Goal: Ask a question: Seek information or help from site administrators or community

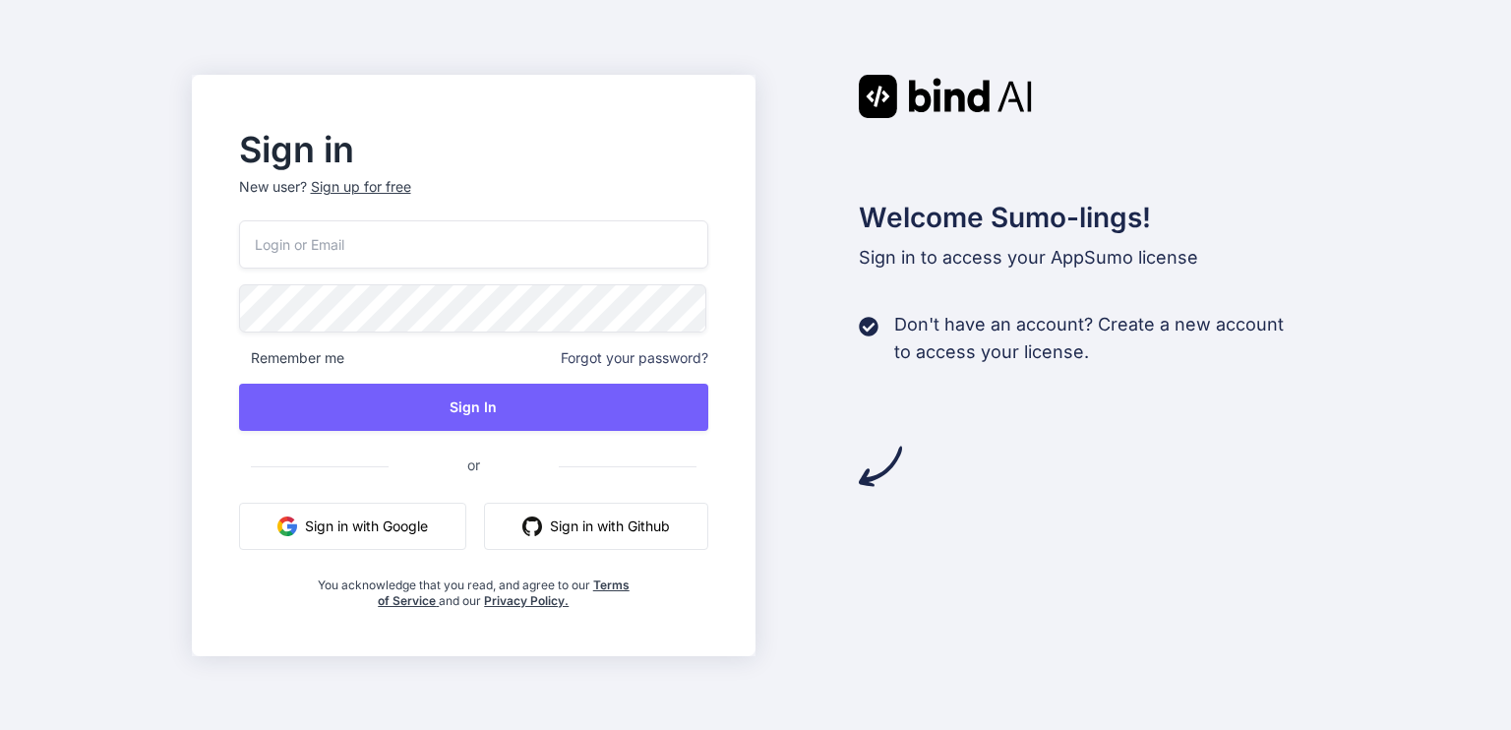
click at [398, 245] on input "email" at bounding box center [474, 244] width 470 height 48
type input "[EMAIL_ADDRESS][DOMAIN_NAME]"
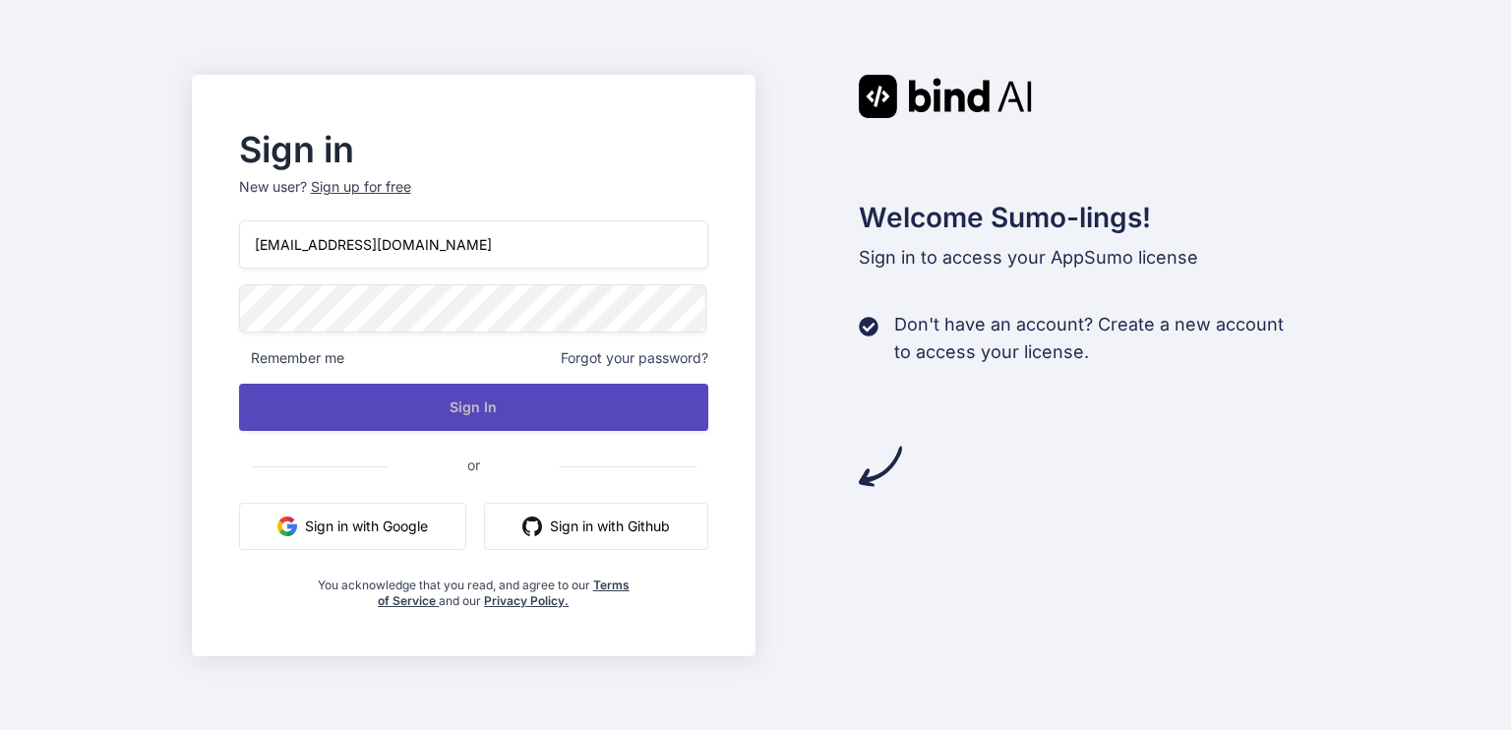
click at [486, 406] on button "Sign In" at bounding box center [474, 407] width 470 height 47
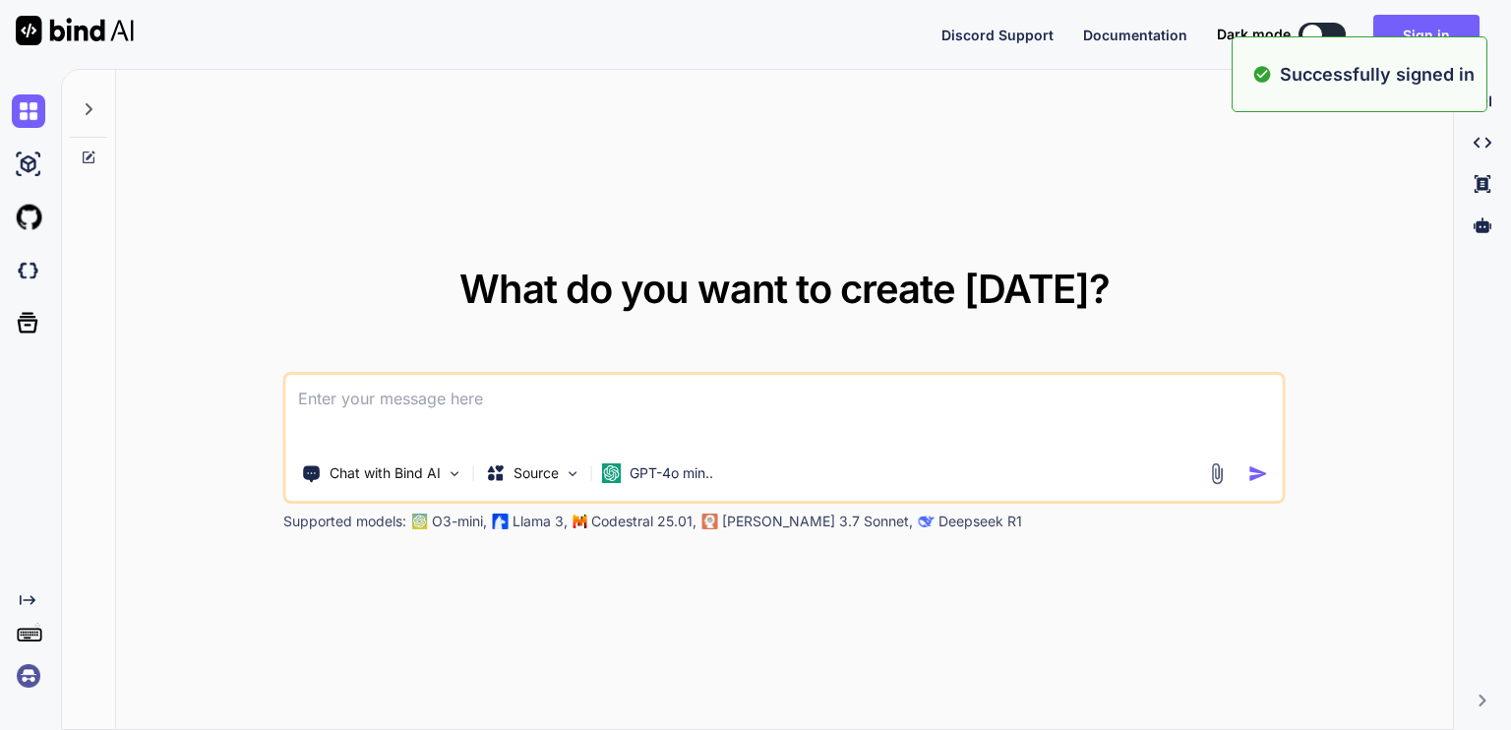
click at [1330, 31] on button at bounding box center [1322, 35] width 47 height 24
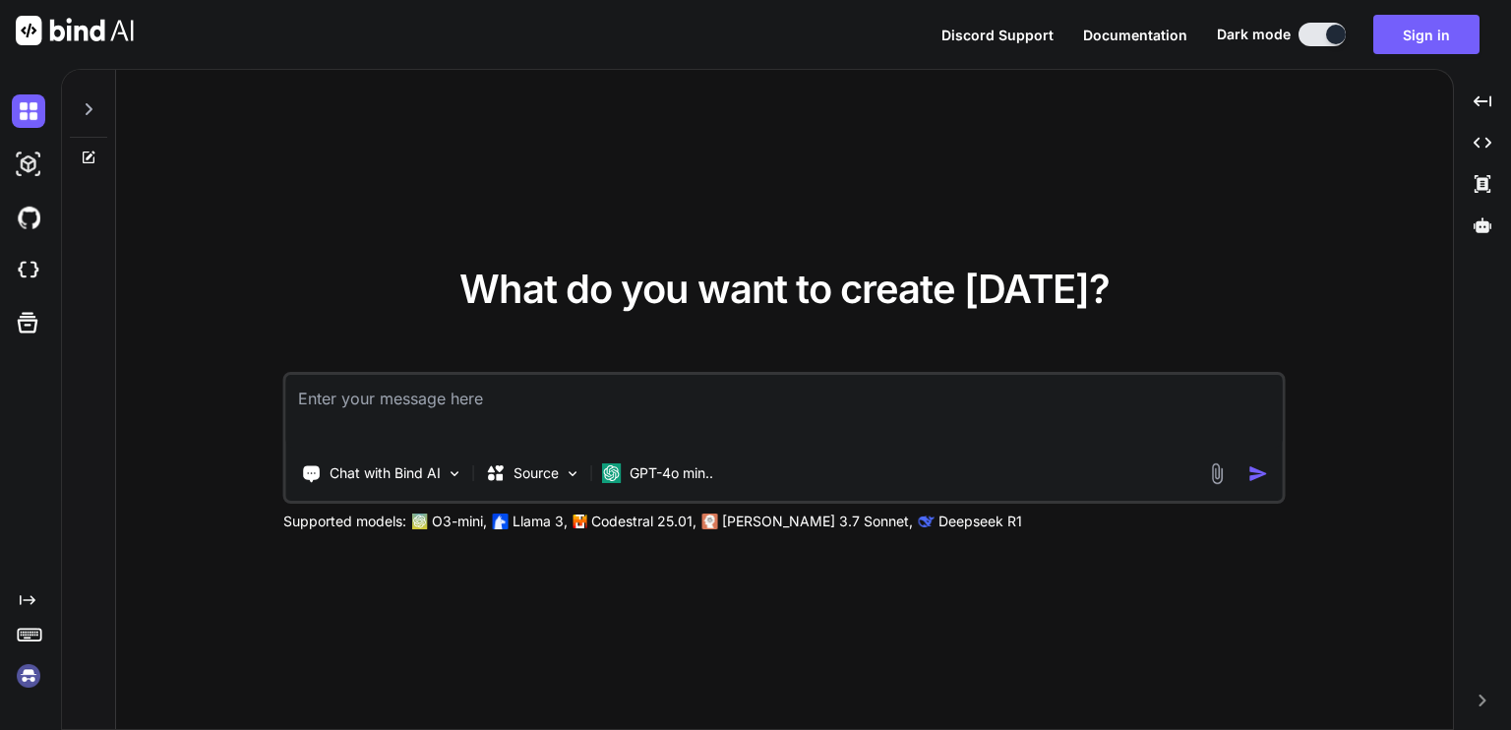
click at [500, 405] on textarea at bounding box center [784, 411] width 997 height 73
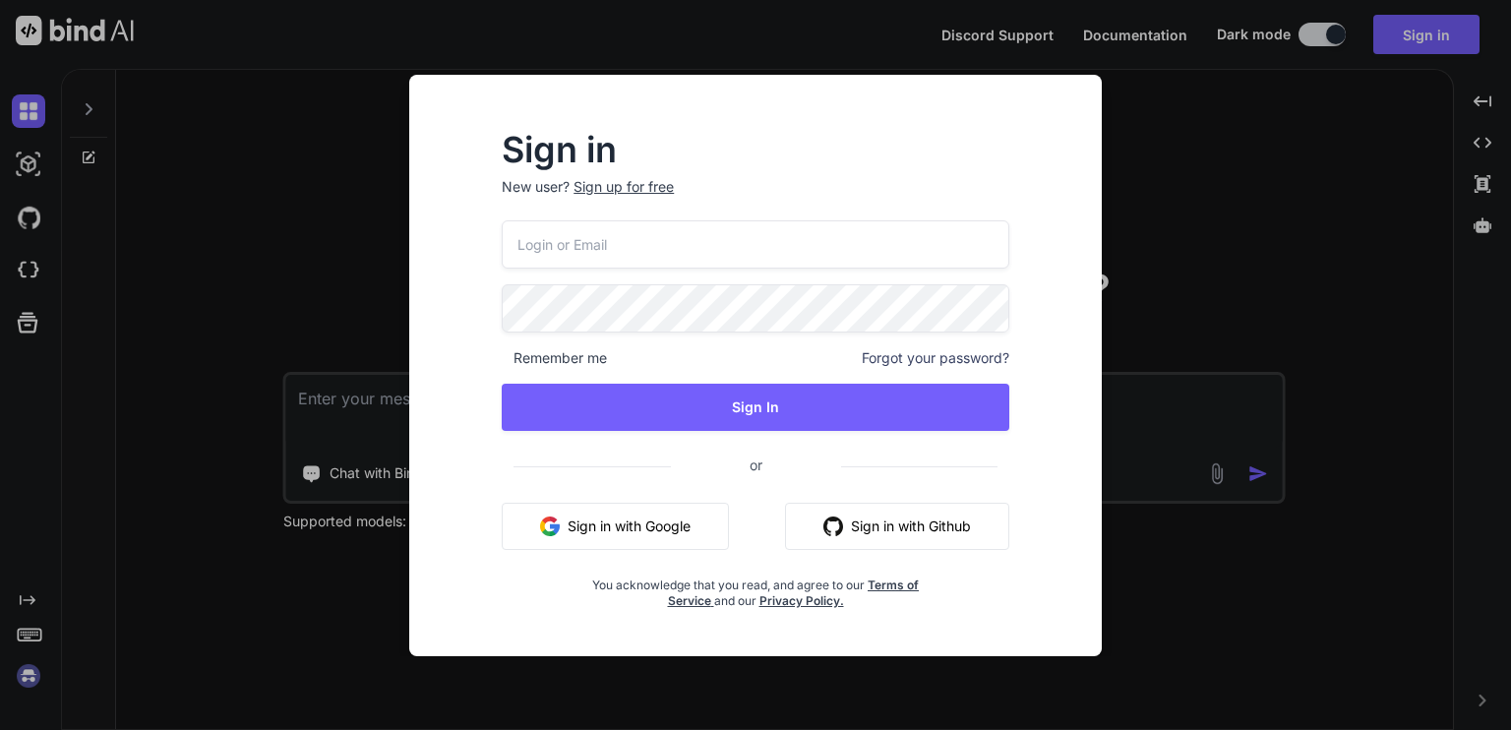
click at [1095, 156] on div "Sign in New user? Sign up for free Remember me Forgot your password? Sign In or…" at bounding box center [755, 366] width 693 height 582
click at [580, 247] on input "email" at bounding box center [756, 244] width 508 height 48
type input "[EMAIL_ADDRESS][DOMAIN_NAME]"
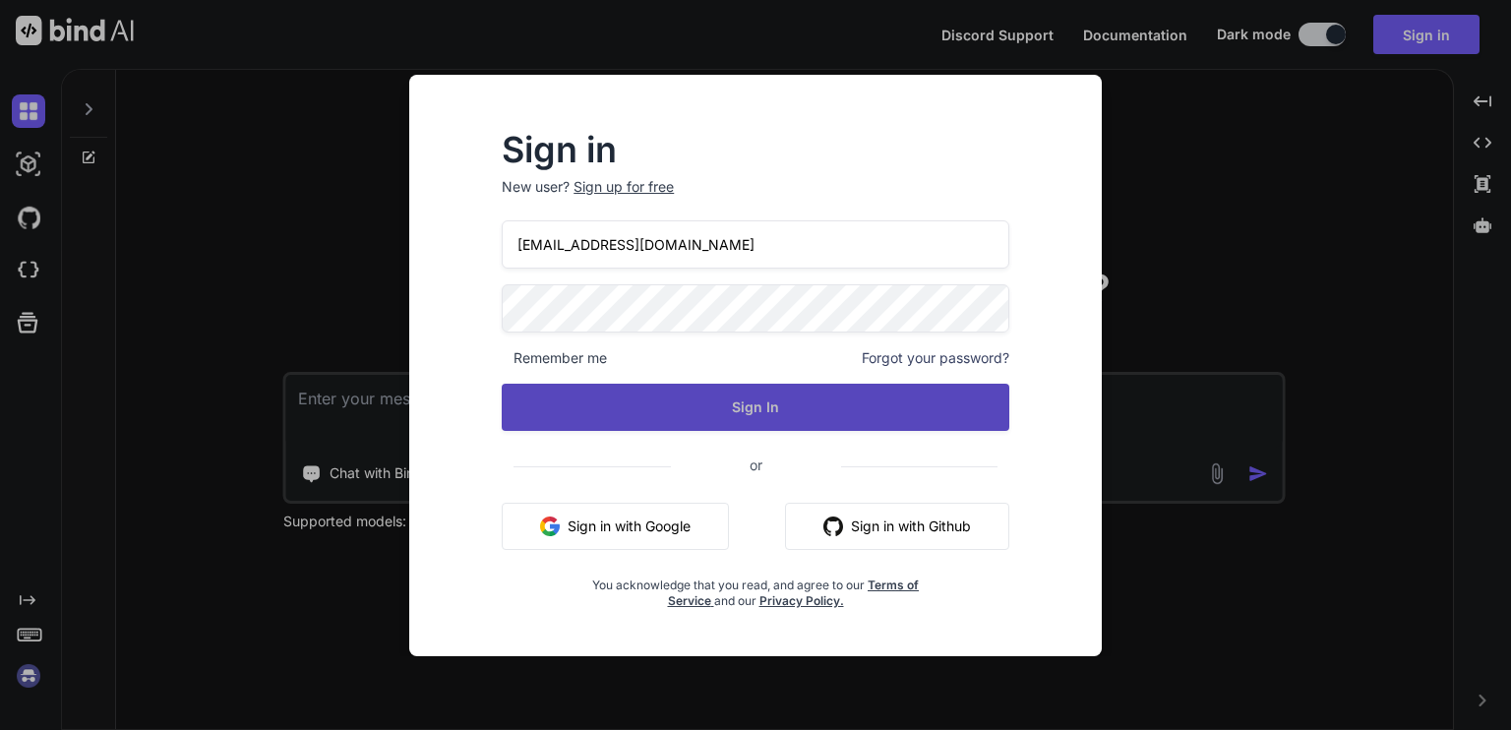
click at [737, 400] on button "Sign In" at bounding box center [756, 407] width 508 height 47
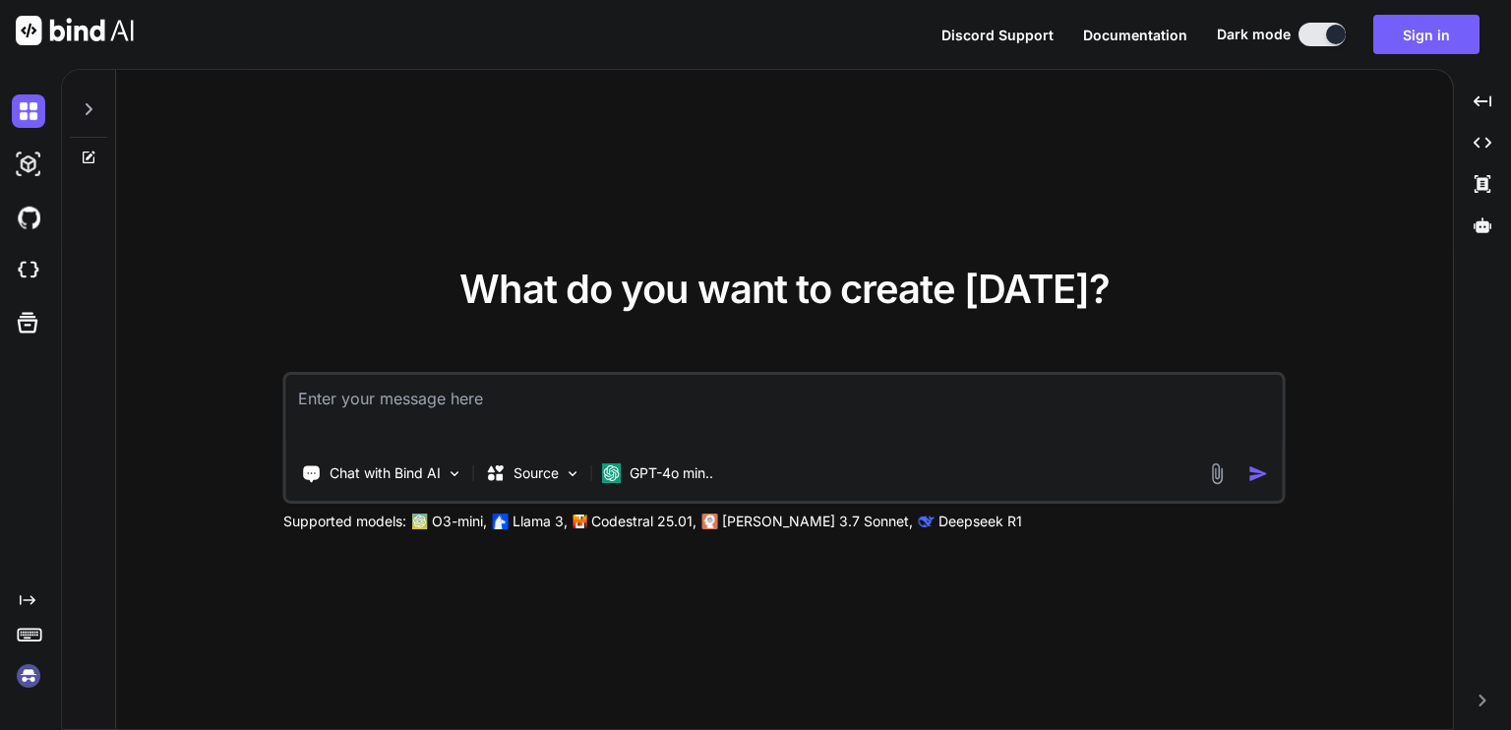
click at [538, 396] on textarea at bounding box center [784, 411] width 997 height 73
click at [1429, 35] on button "Sign in" at bounding box center [1427, 34] width 106 height 39
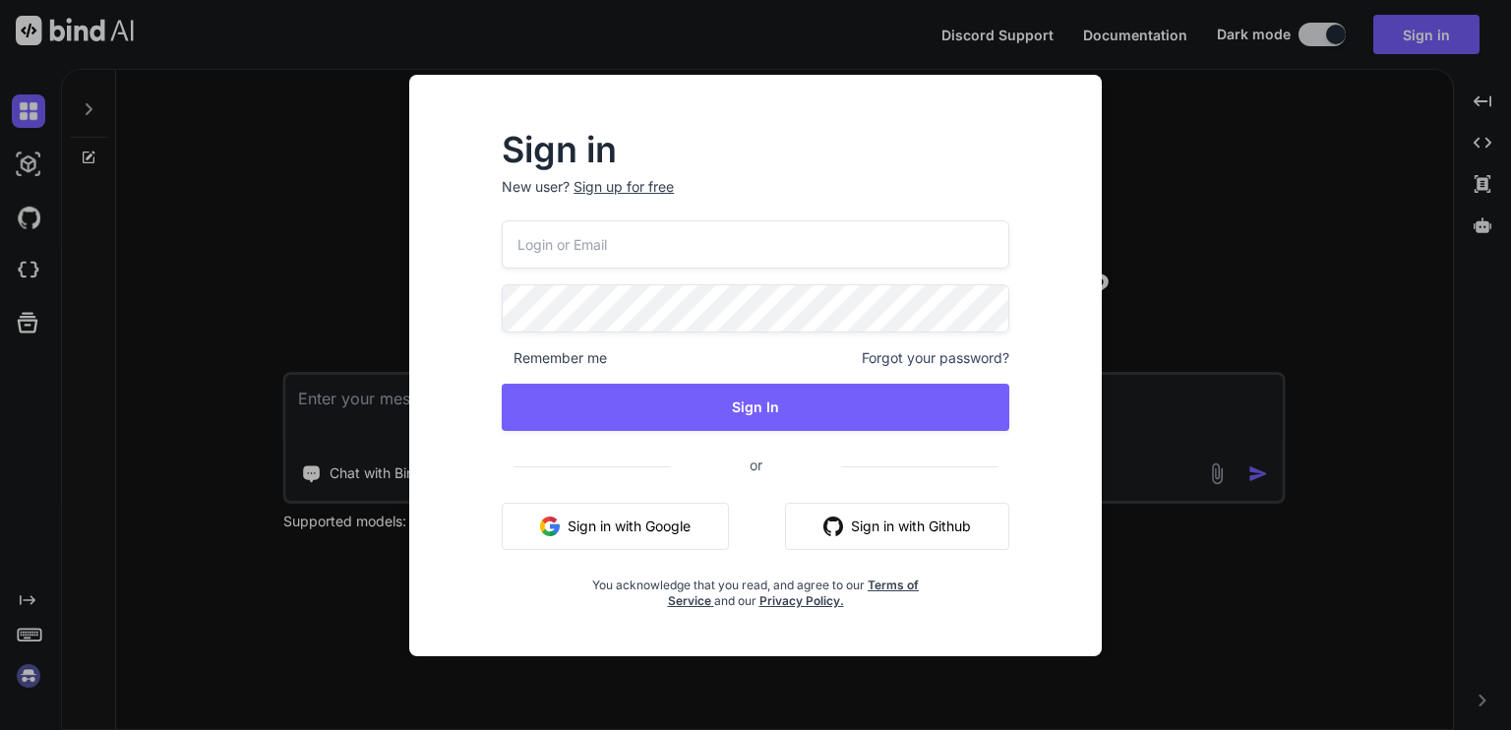
click at [604, 245] on input "email" at bounding box center [756, 244] width 508 height 48
type input "[EMAIL_ADDRESS][DOMAIN_NAME]"
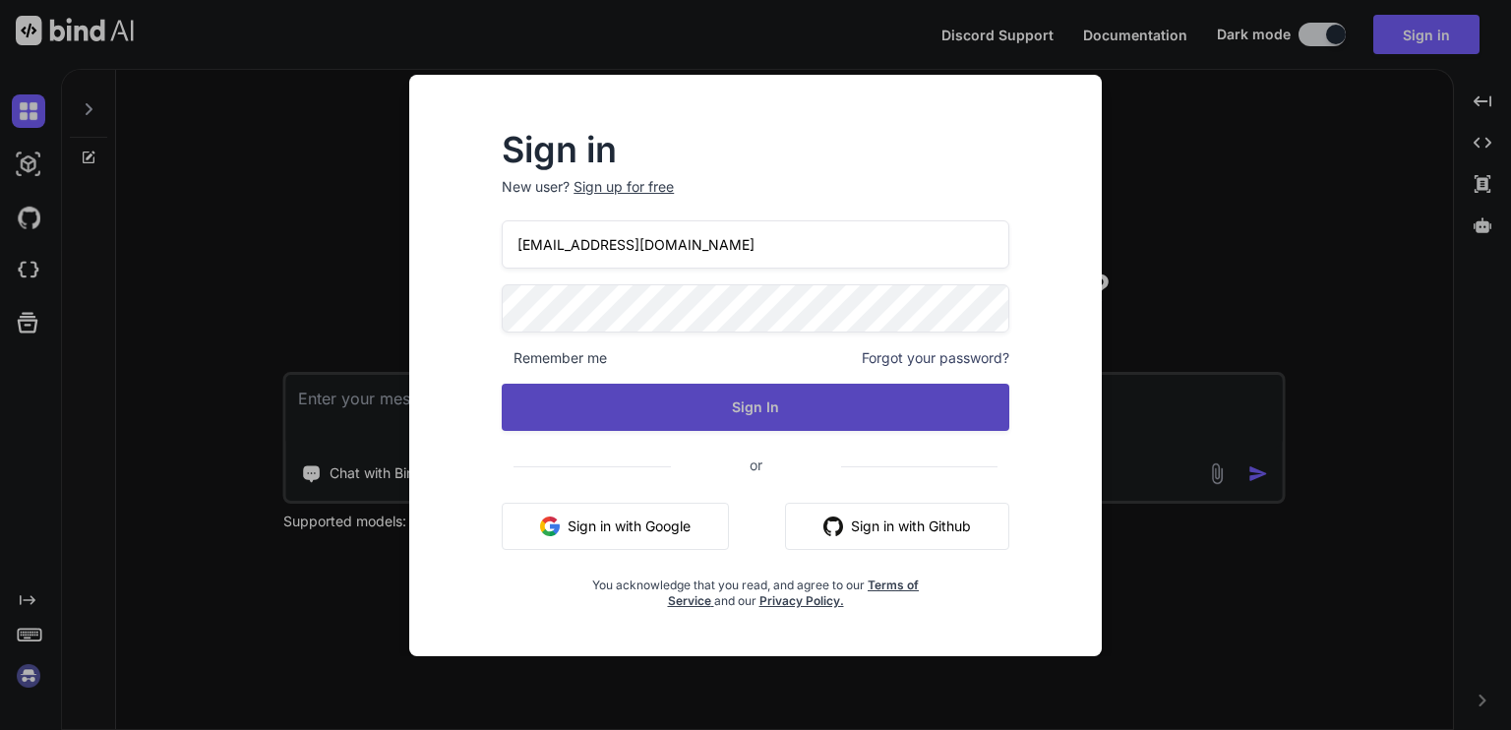
click at [693, 410] on button "Sign In" at bounding box center [756, 407] width 508 height 47
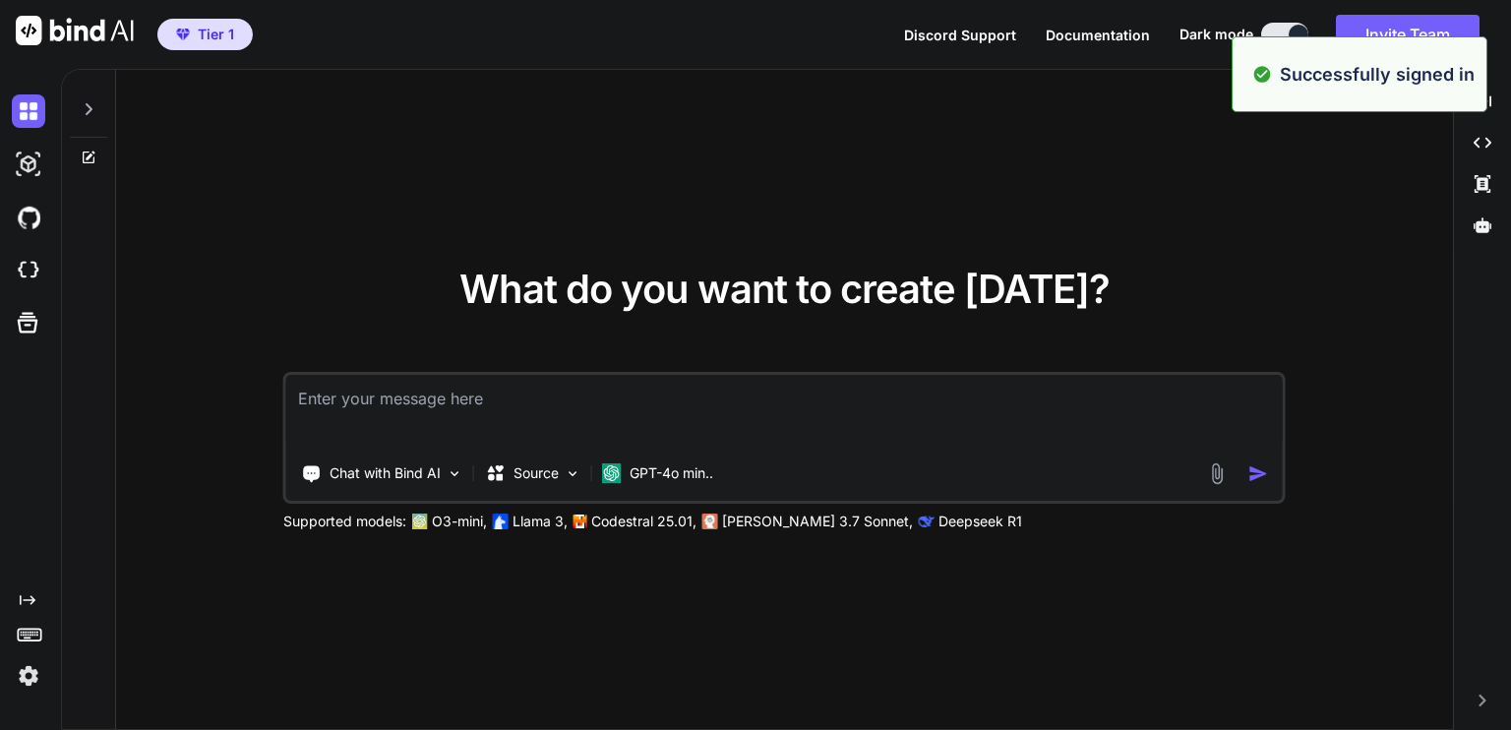
click at [1328, 278] on div "What do you want to create [DATE]? Chat with Bind AI Source GPT-4o min.. Suppor…" at bounding box center [784, 400] width 1337 height 661
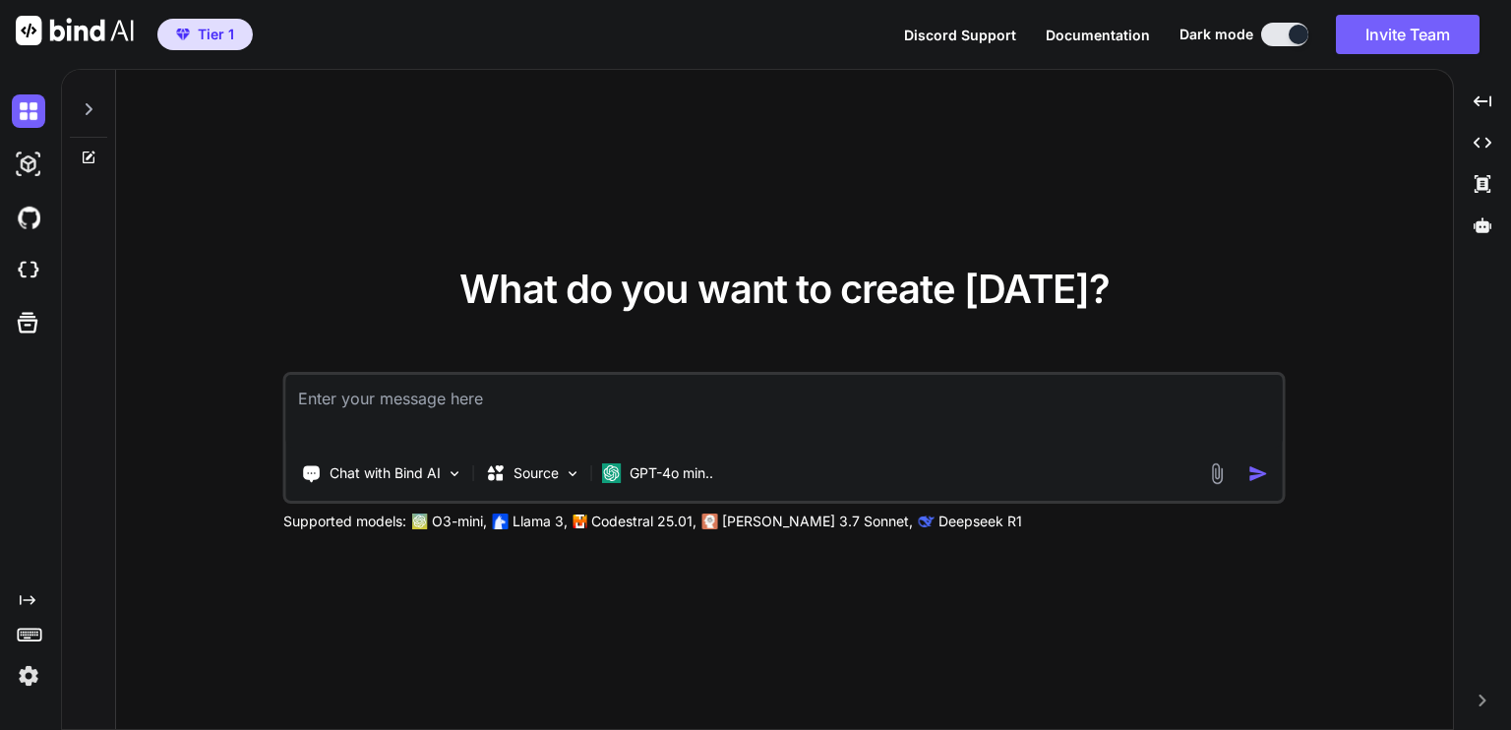
click at [1328, 278] on div "What do you want to create [DATE]? Chat with Bind AI Source GPT-4o min.. Suppor…" at bounding box center [784, 400] width 1337 height 661
click at [410, 401] on textarea at bounding box center [784, 411] width 997 height 73
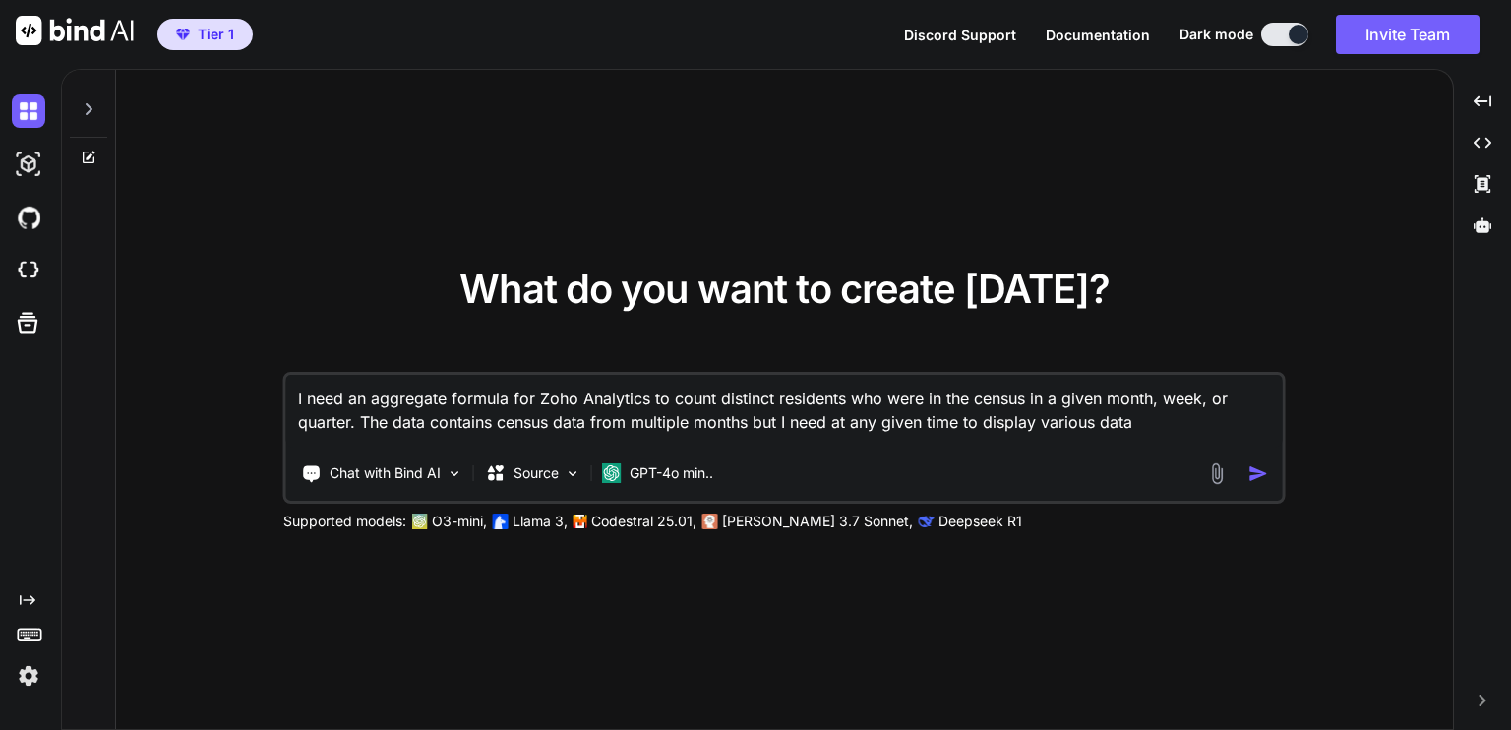
click at [985, 421] on textarea "I need an aggregate formula for Zoho Analytics to count distinct residents who …" at bounding box center [784, 411] width 997 height 73
click at [1173, 425] on textarea "I need an aggregate formula for Zoho Analytics to count distinct residents who …" at bounding box center [784, 411] width 997 height 73
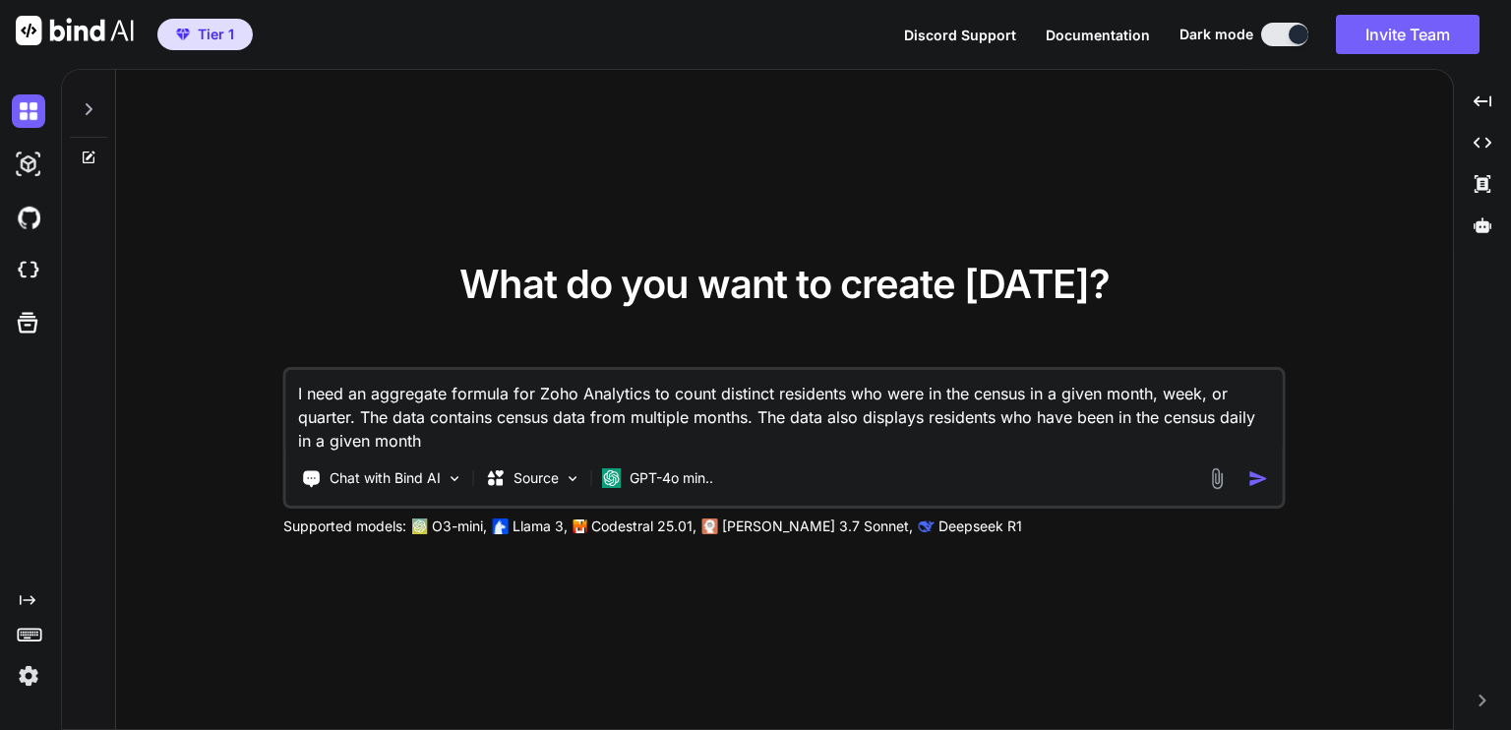
type textarea "I need an aggregate formula for Zoho Analytics to count distinct residents who …"
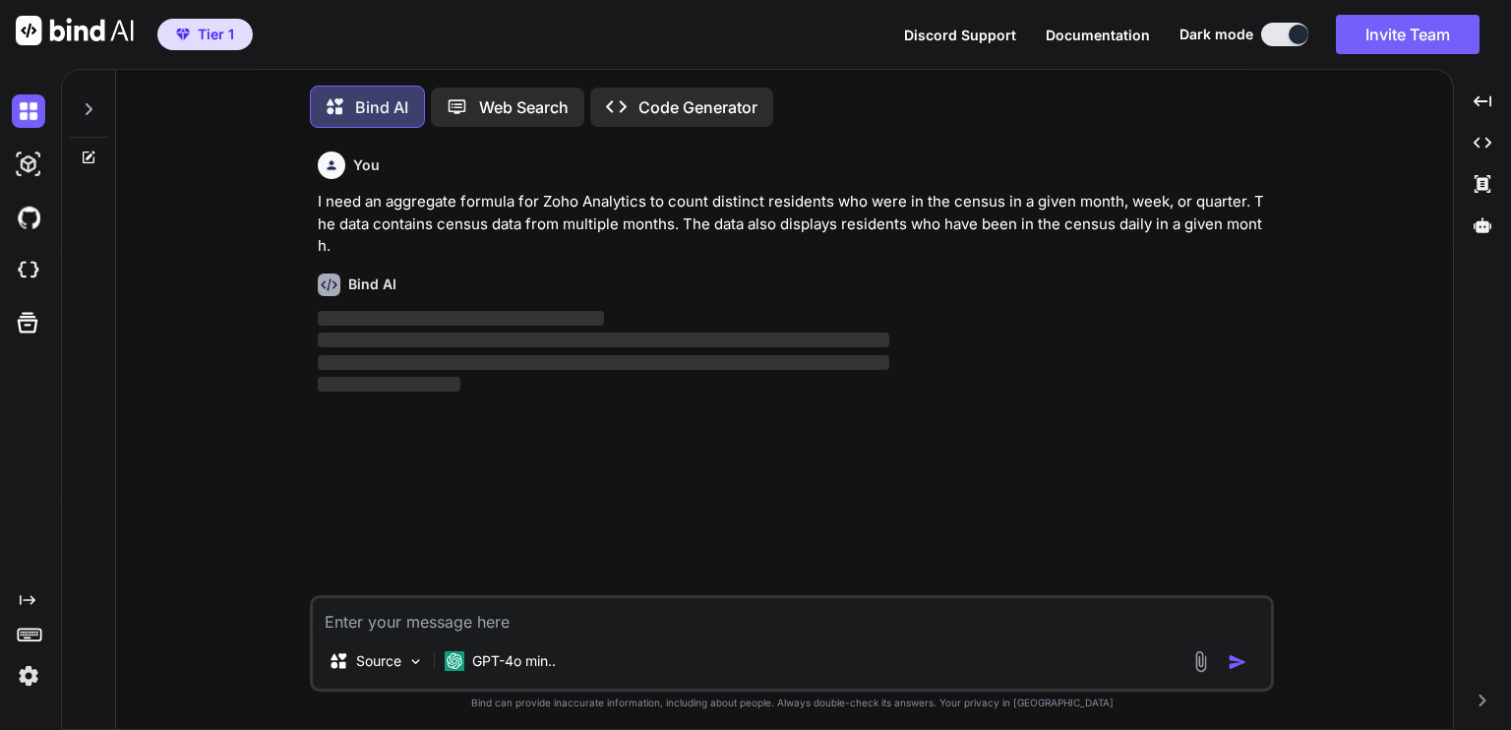
scroll to position [8, 0]
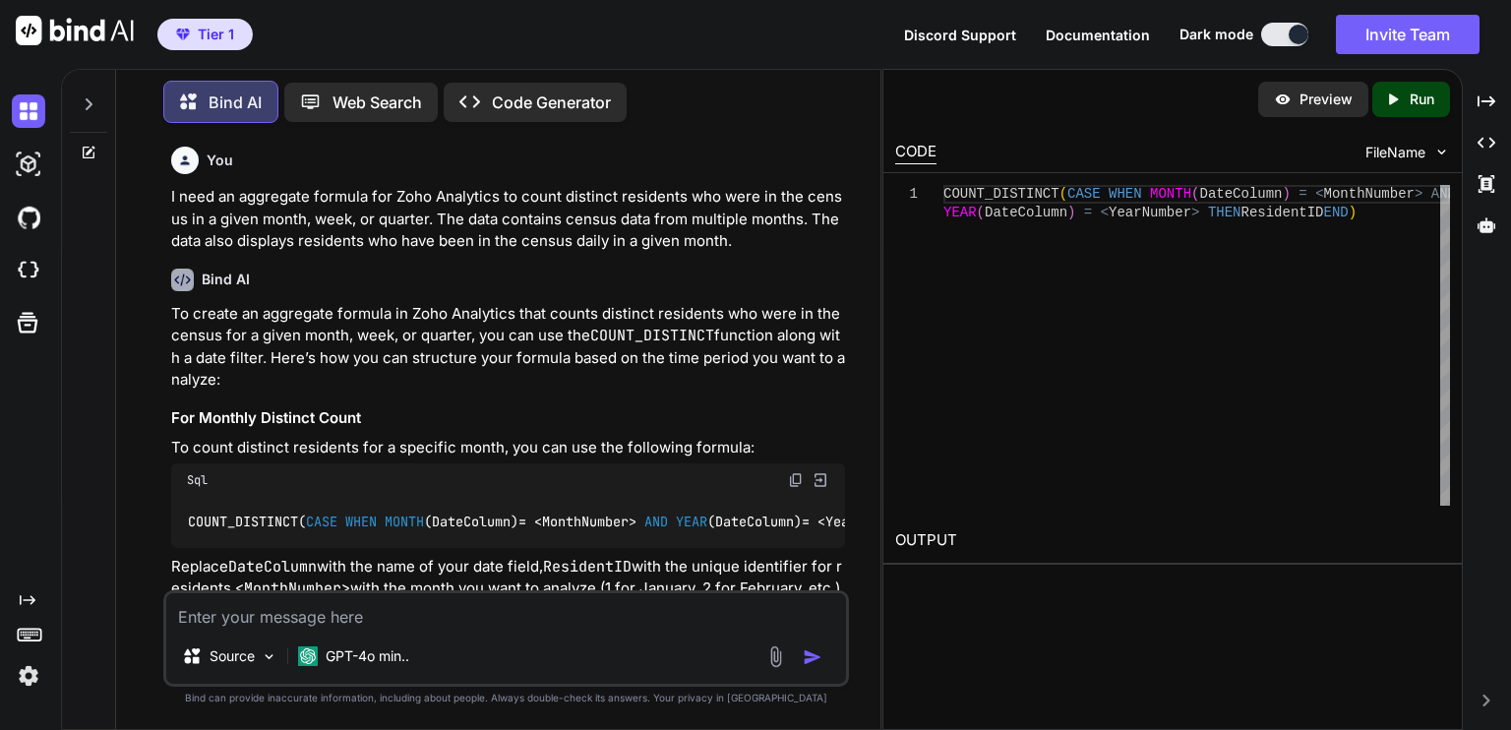
click at [726, 388] on p "To create an aggregate formula in Zoho Analytics that counts distinct residents…" at bounding box center [508, 347] width 674 height 89
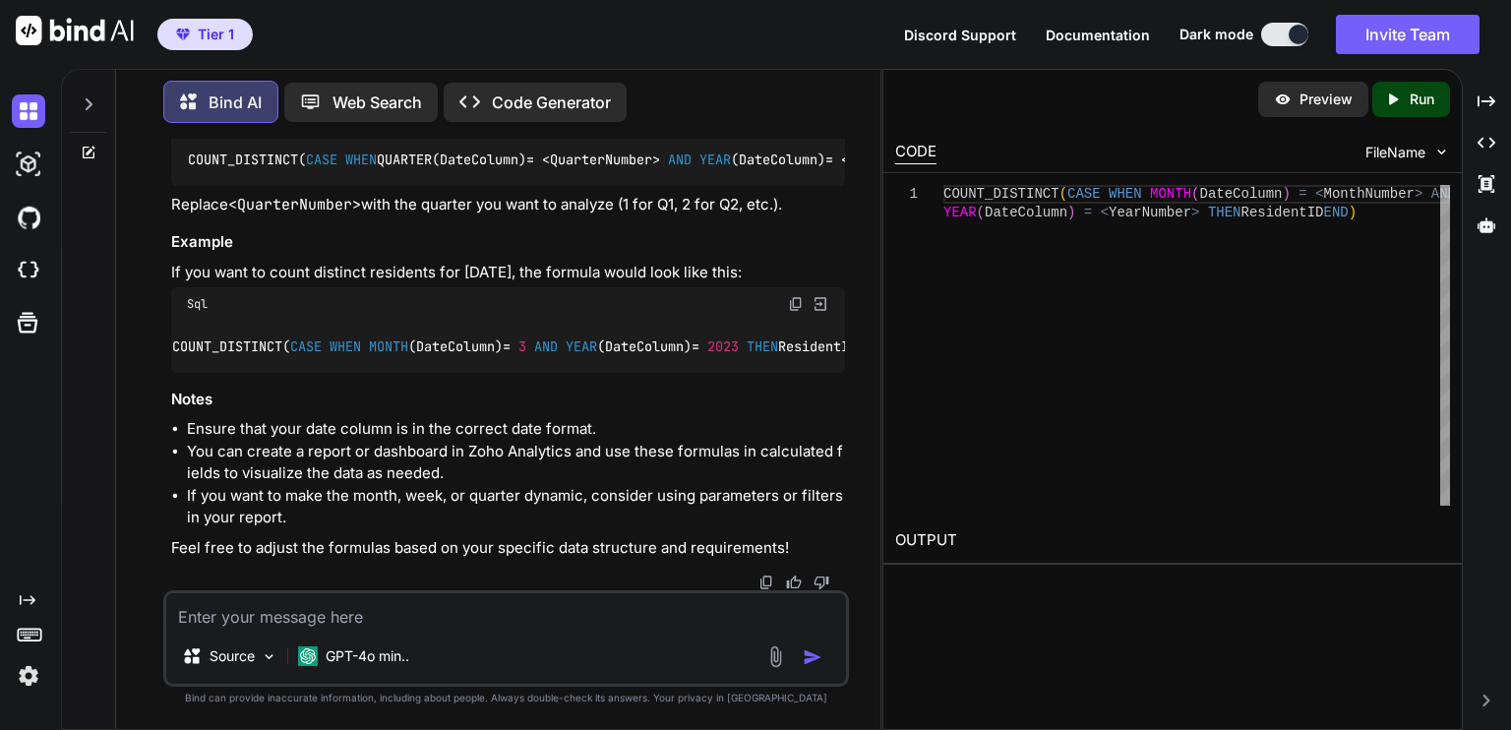
scroll to position [0, 0]
click at [795, 403] on h3 "Notes" at bounding box center [508, 400] width 674 height 23
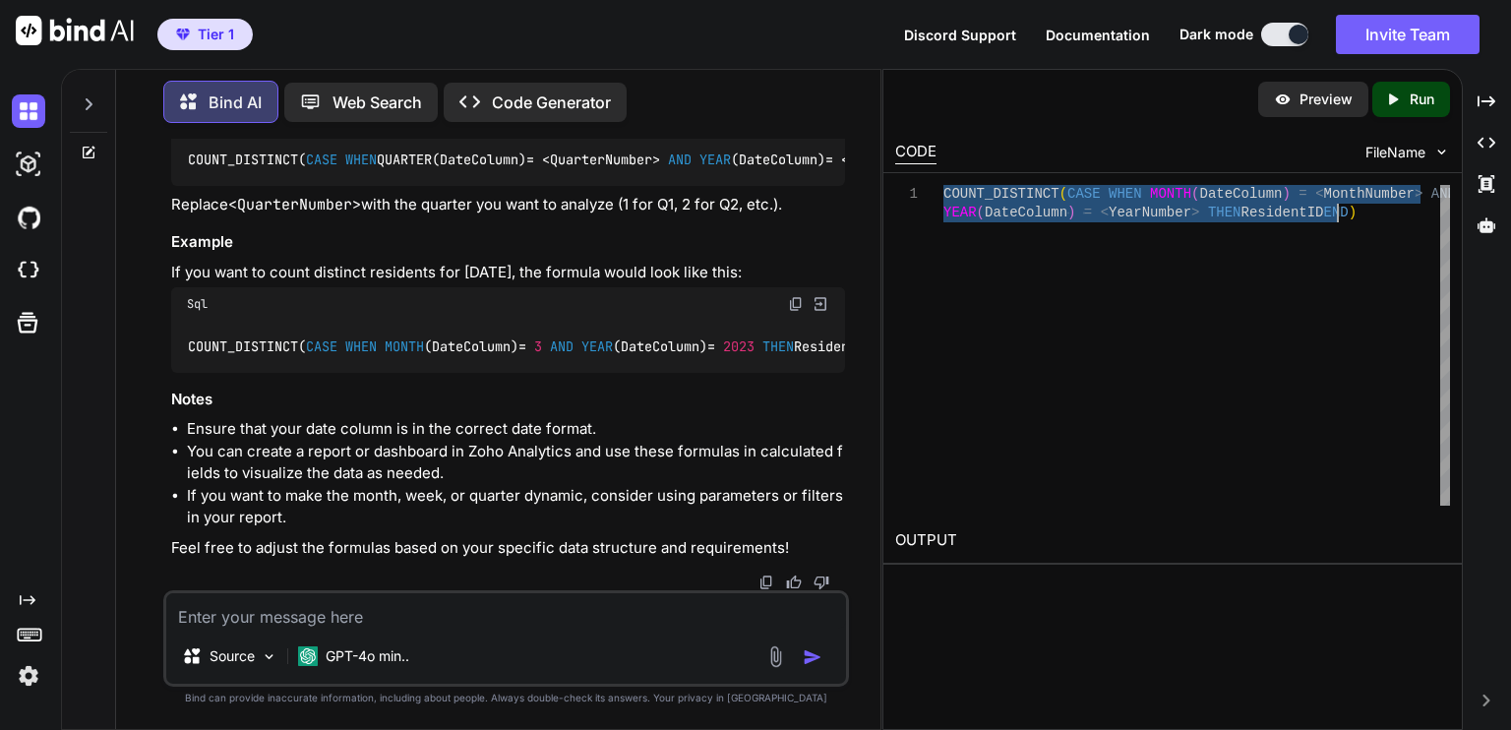
drag, startPoint x: 945, startPoint y: 193, endPoint x: 1369, endPoint y: 218, distance: 424.9
click at [1369, 218] on div "COUNT_DISTINCT ( CASE WHEN MONTH ( DateColumn ) = < MonthNumber > AND YEAR ( Da…" at bounding box center [1197, 345] width 507 height 321
type textarea "COUNT_DISTINCT(CASE WHEN MONTH(DateColumn) = <MonthNumber> AND YEAR(DateColumn)…"
click at [854, 400] on div "You I need an aggregate formula for Zoho Analytics to count distinct residents …" at bounding box center [506, 434] width 749 height 590
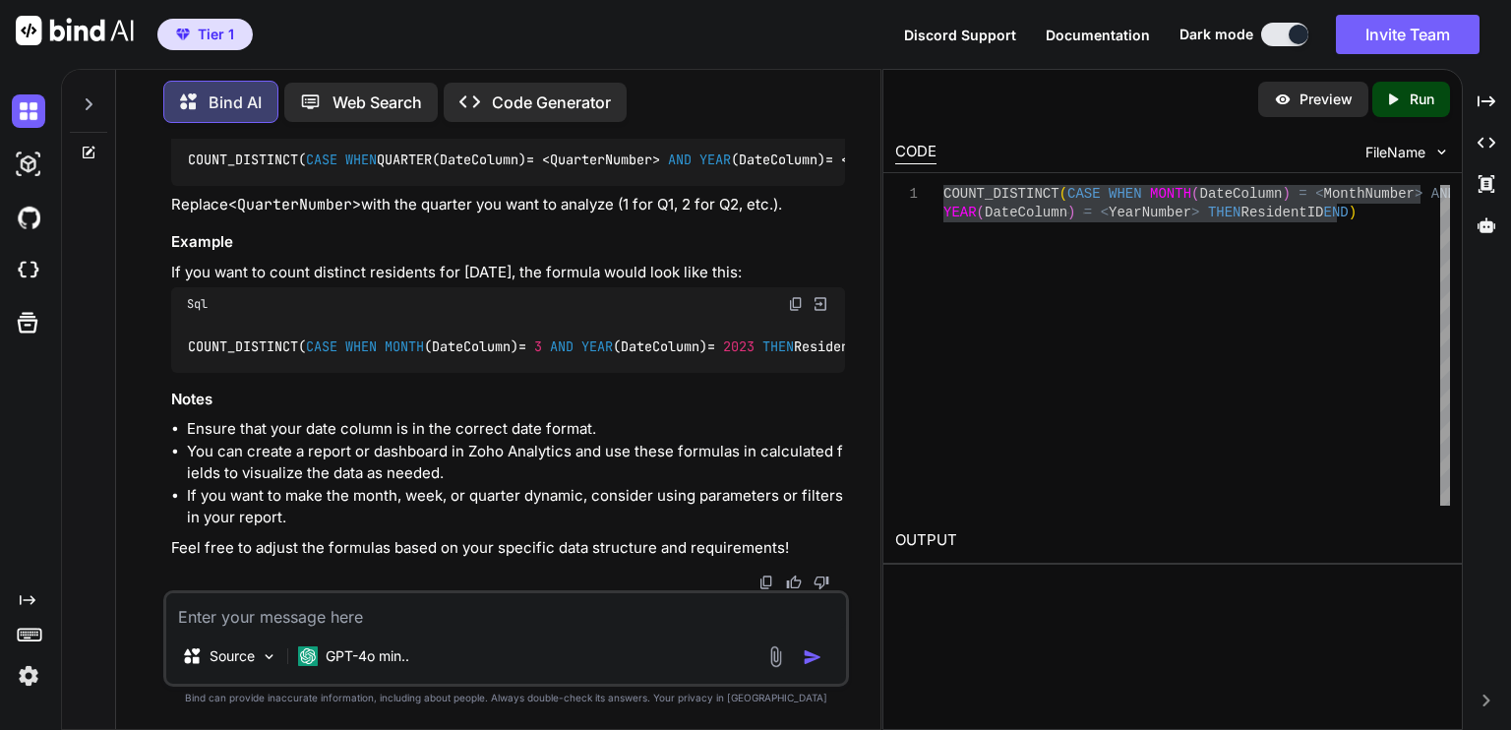
click at [854, 400] on div "You I need an aggregate formula for Zoho Analytics to count distinct residents …" at bounding box center [506, 434] width 749 height 590
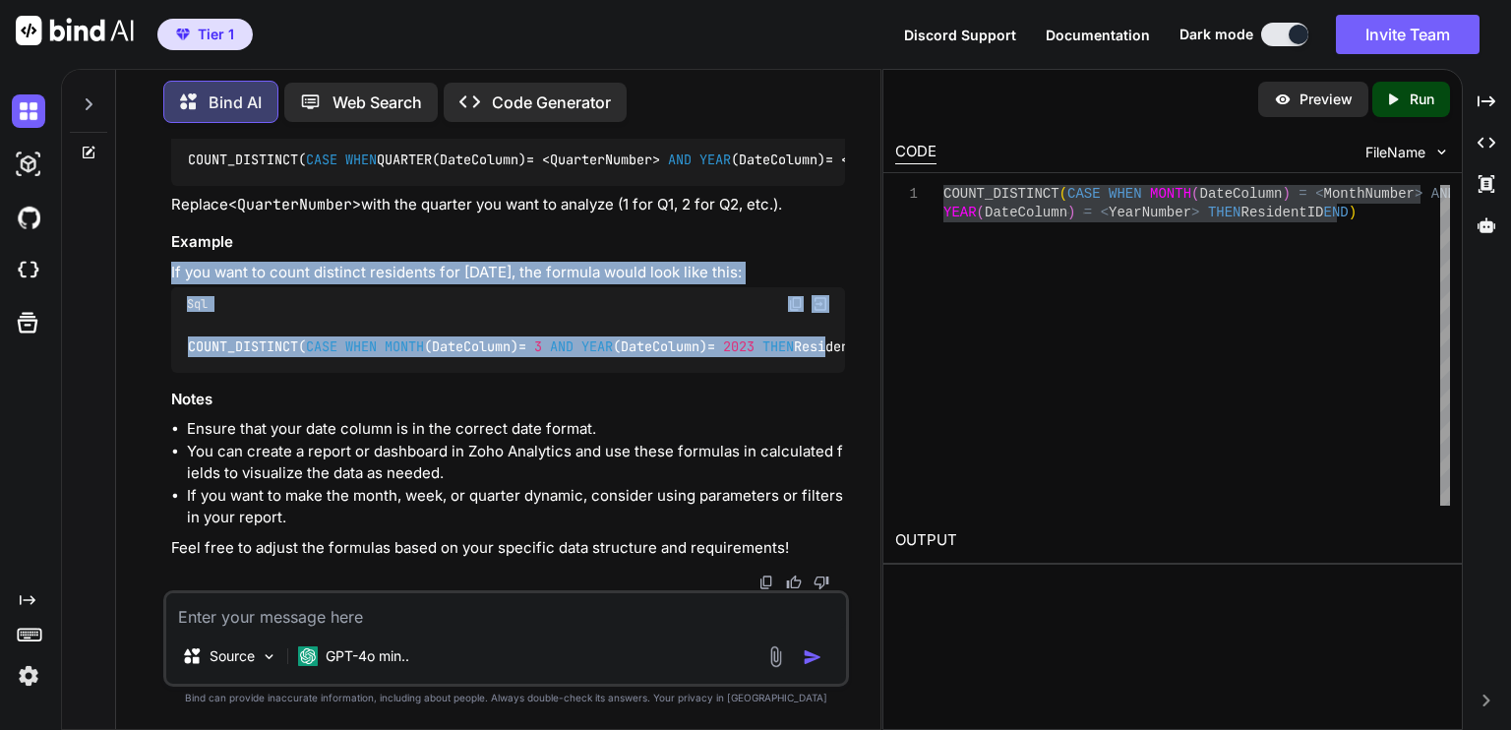
drag, startPoint x: 857, startPoint y: 310, endPoint x: 858, endPoint y: 235, distance: 74.8
click at [858, 235] on div "You I need an aggregate formula for Zoho Analytics to count distinct residents …" at bounding box center [506, 434] width 749 height 590
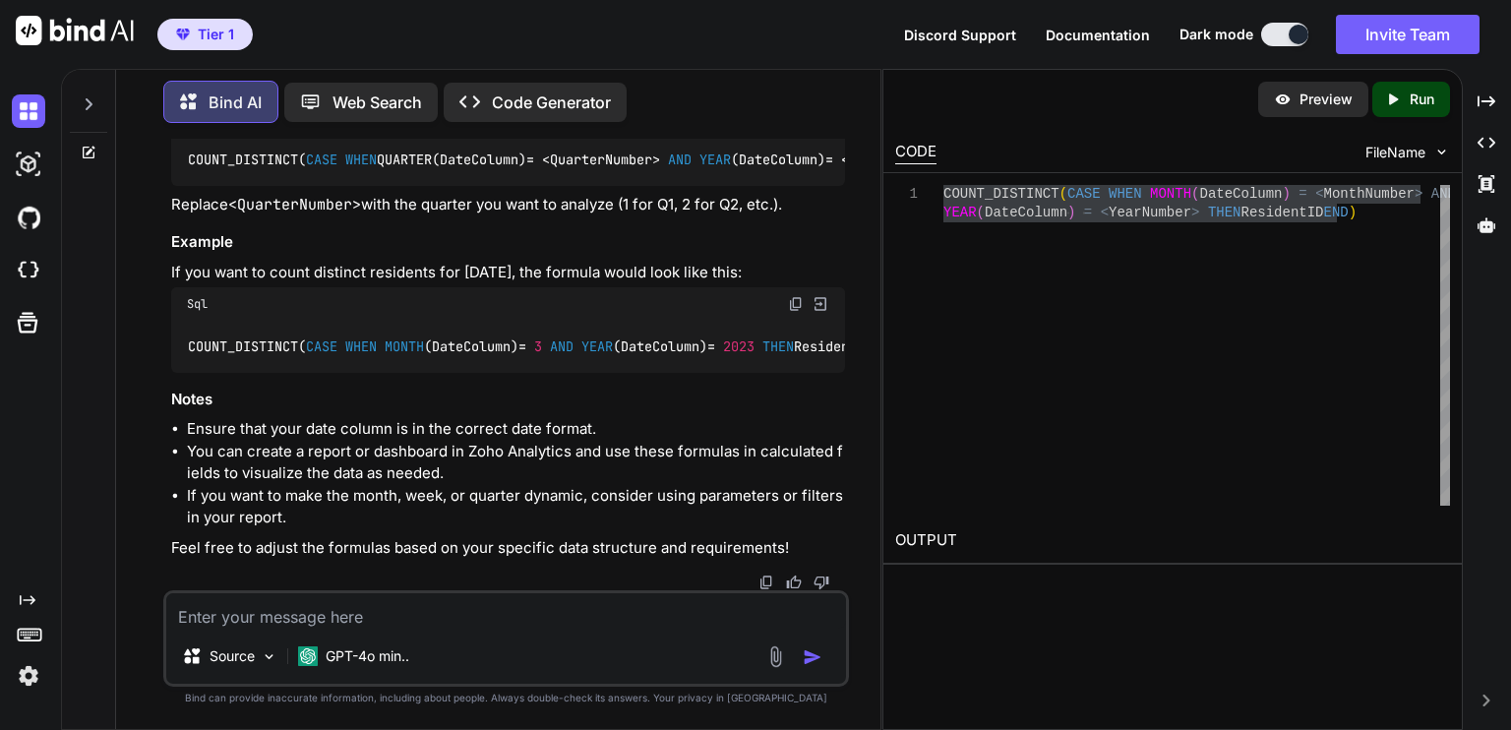
click at [851, 142] on div "You I need an aggregate formula for Zoho Analytics to count distinct residents …" at bounding box center [506, 434] width 749 height 590
click at [850, 198] on div "You I need an aggregate formula for Zoho Analytics to count distinct residents …" at bounding box center [506, 434] width 749 height 590
click at [842, 262] on p "If you want to count distinct residents for [DATE], the formula would look like…" at bounding box center [508, 273] width 674 height 23
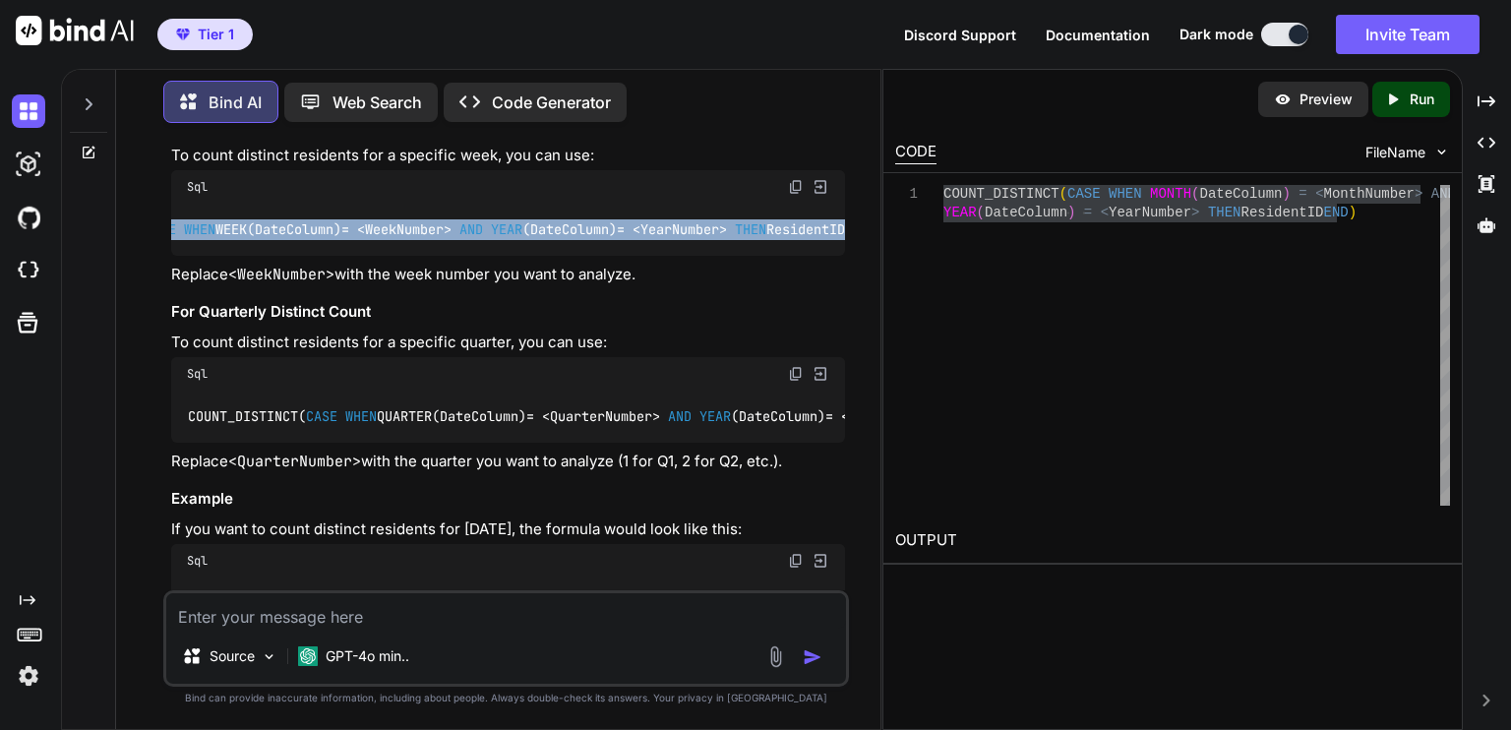
scroll to position [0, 267]
drag, startPoint x: 188, startPoint y: 244, endPoint x: 863, endPoint y: 244, distance: 675.0
click at [863, 244] on div "You I need an aggregate formula for Zoho Analytics to count distinct residents …" at bounding box center [506, 434] width 749 height 590
copy code "COUNT_DISTINCT( CASE WHEN WEEK(DateColumn) = < WeekNumber > AND YEAR (DateColum…"
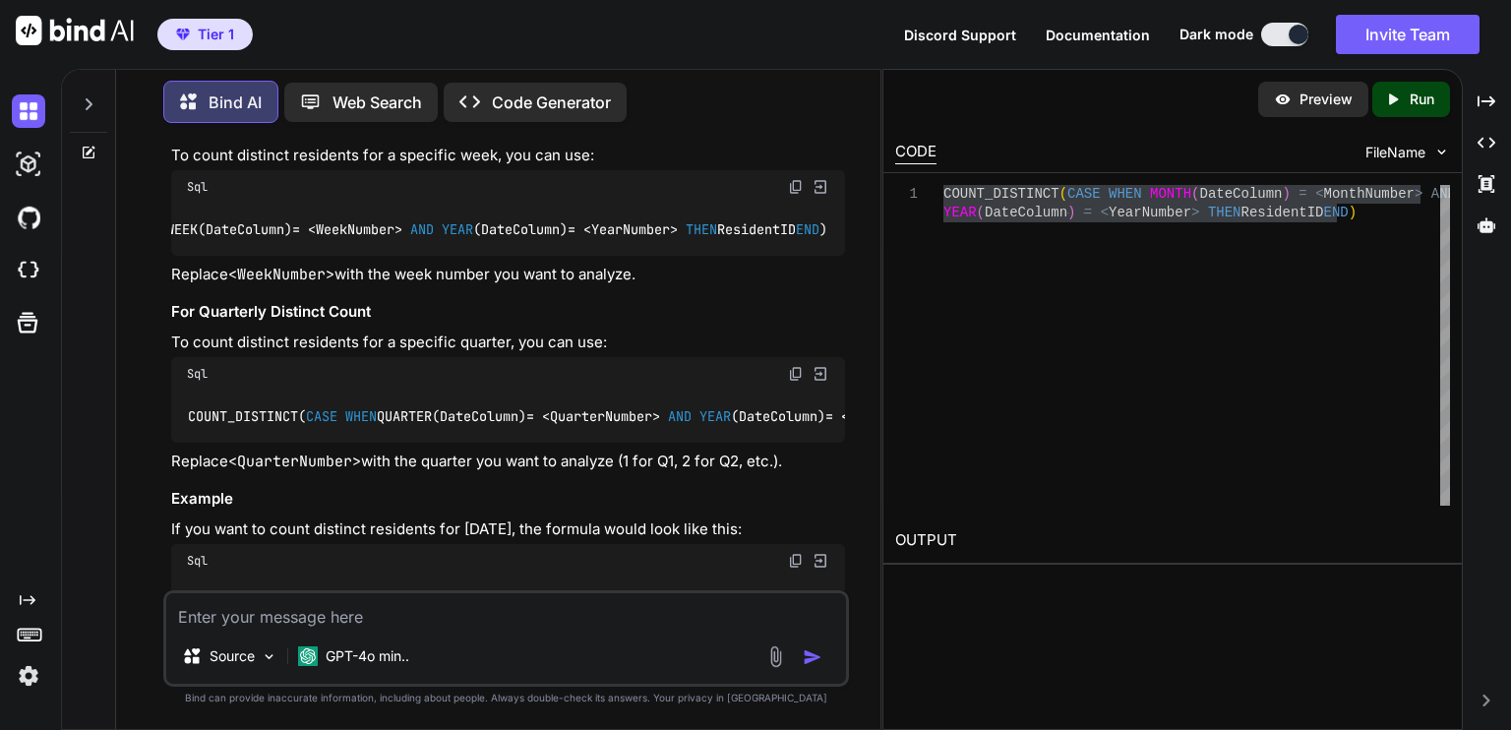
click at [783, 324] on h3 "For Quarterly Distinct Count" at bounding box center [508, 312] width 674 height 23
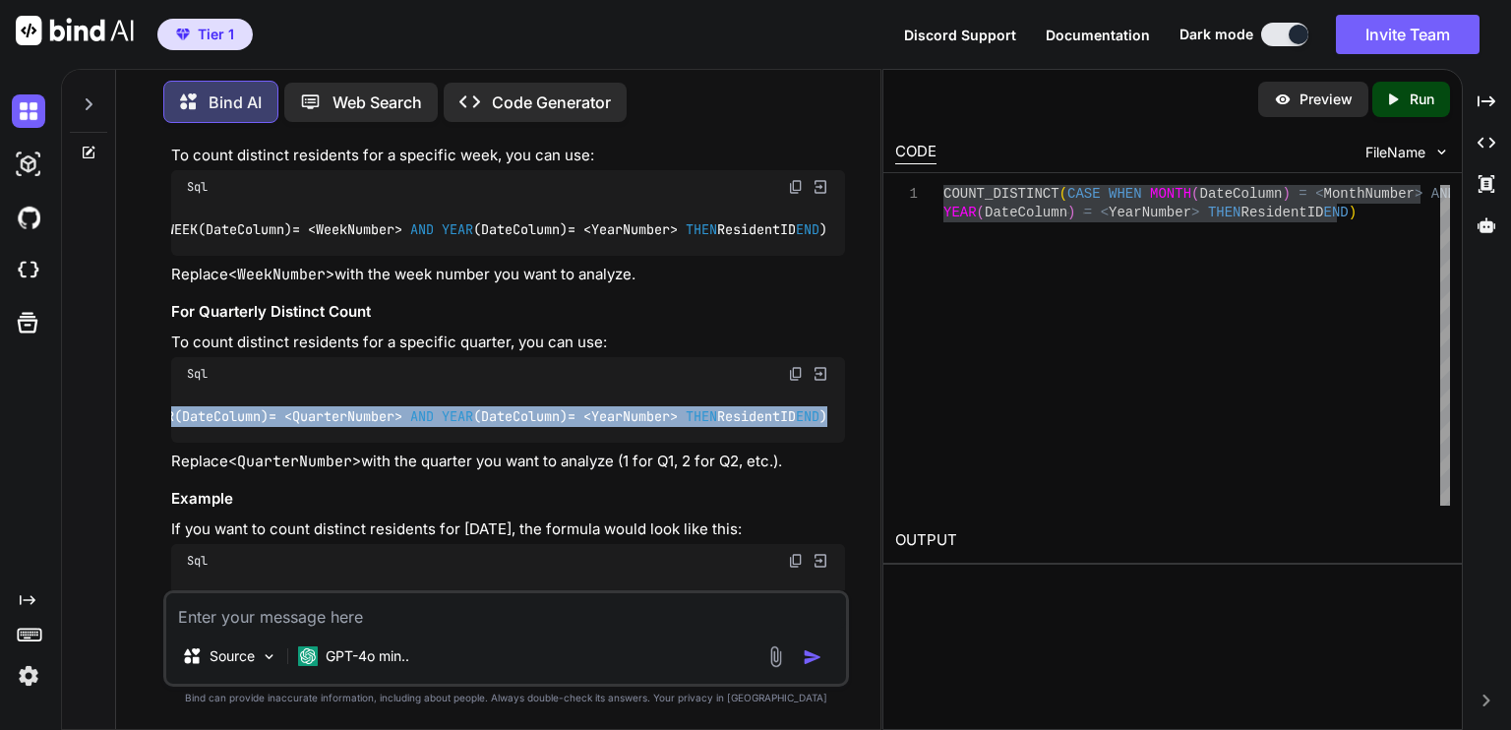
scroll to position [0, 315]
drag, startPoint x: 189, startPoint y: 446, endPoint x: 862, endPoint y: 445, distance: 673.1
click at [862, 445] on div "You I need an aggregate formula for Zoho Analytics to count distinct residents …" at bounding box center [506, 434] width 749 height 590
copy code "COUNT_DISTINCT( CASE WHEN QUARTER(DateColumn) = < QuarterNumber > AND YEAR (Dat…"
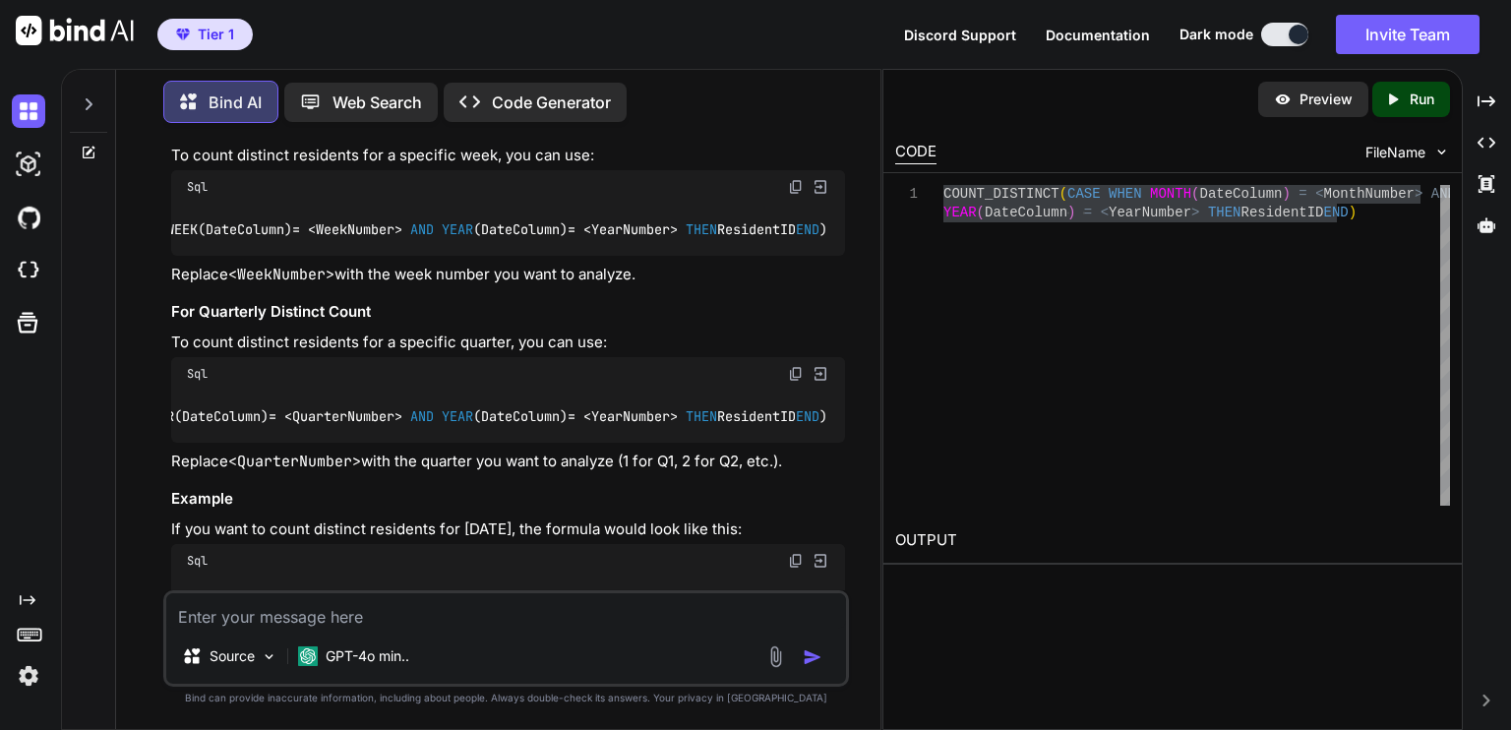
click at [845, 522] on div "You I need an aggregate formula for Zoho Analytics to count distinct residents …" at bounding box center [508, 365] width 682 height 452
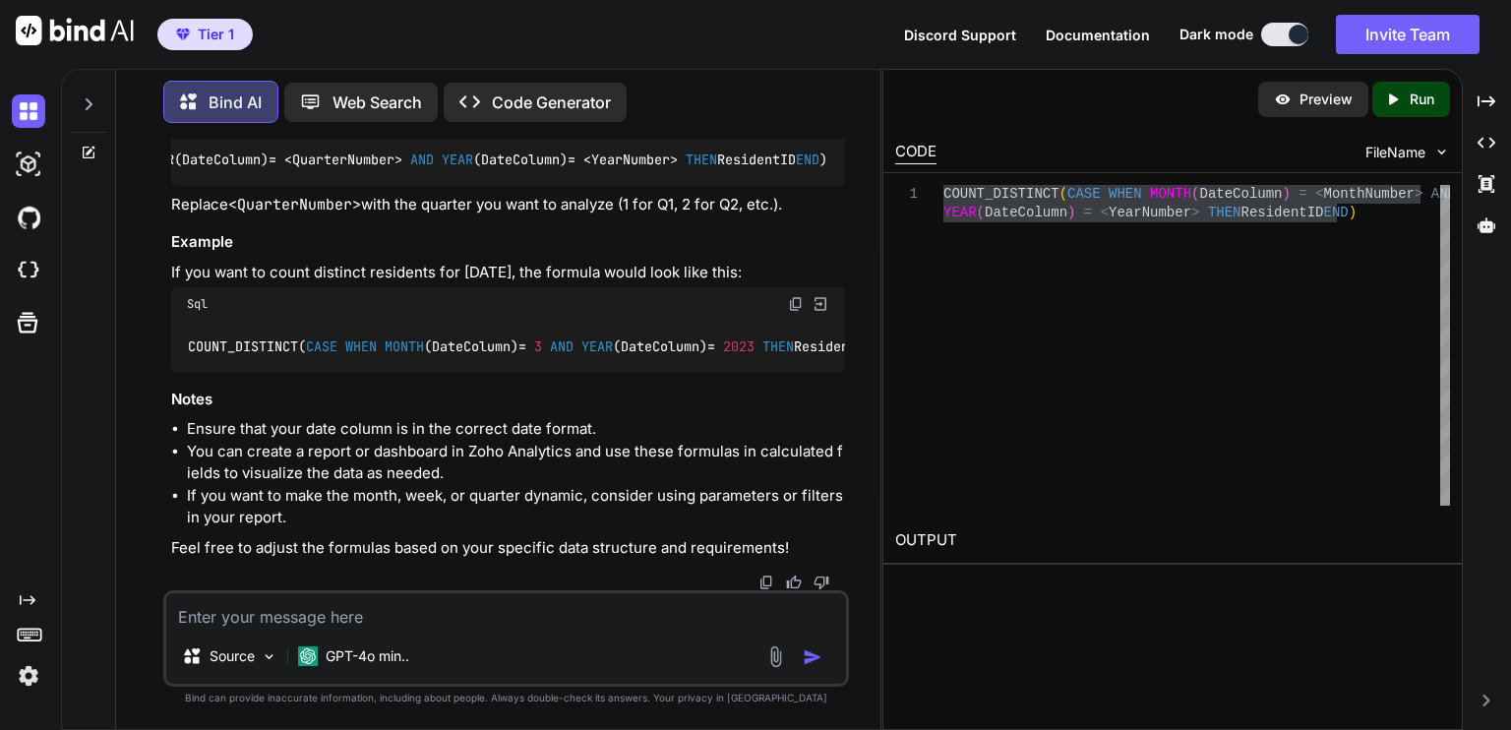
scroll to position [838, 0]
click at [348, 615] on textarea at bounding box center [506, 610] width 680 height 35
type textarea "What if I needed to add parameters ? Can I do that in these functions?"
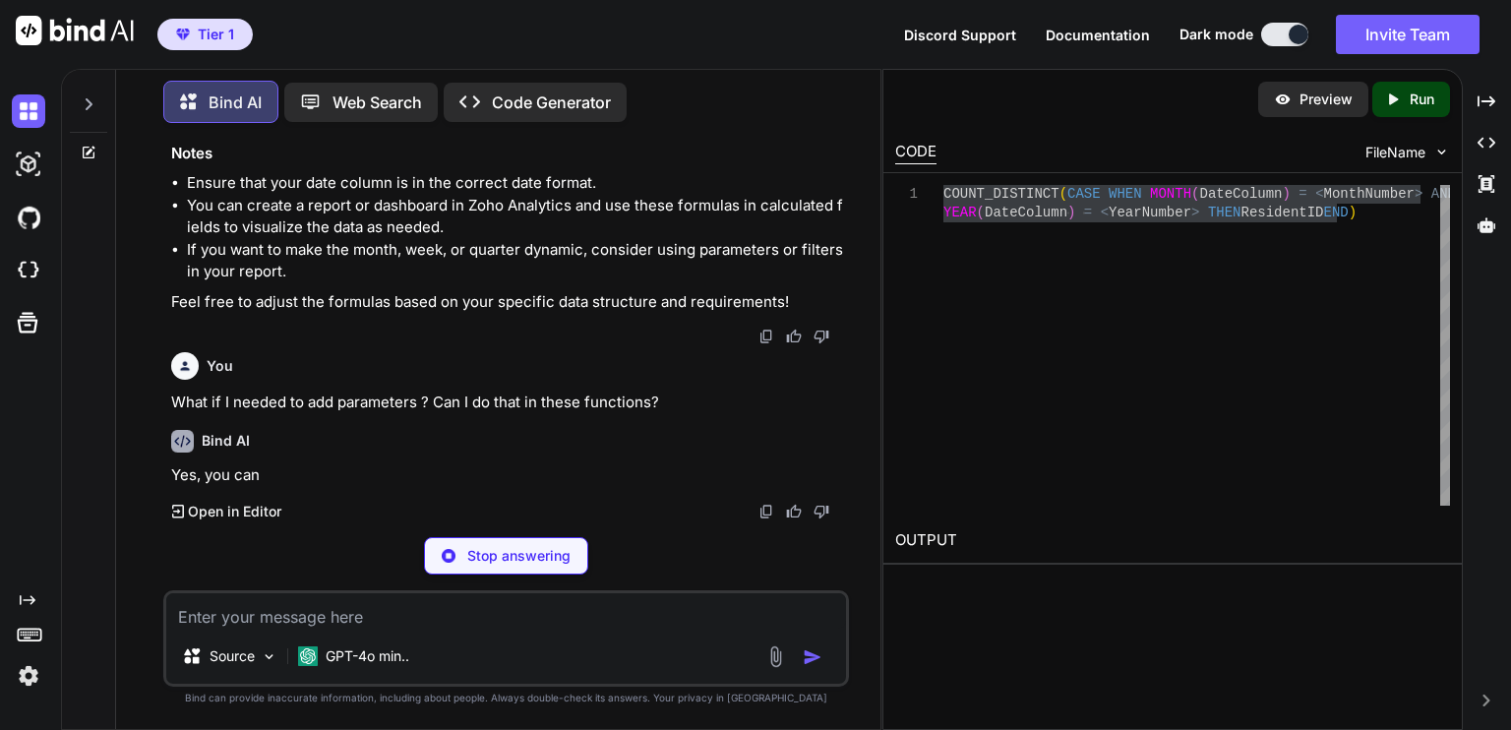
scroll to position [1046, 0]
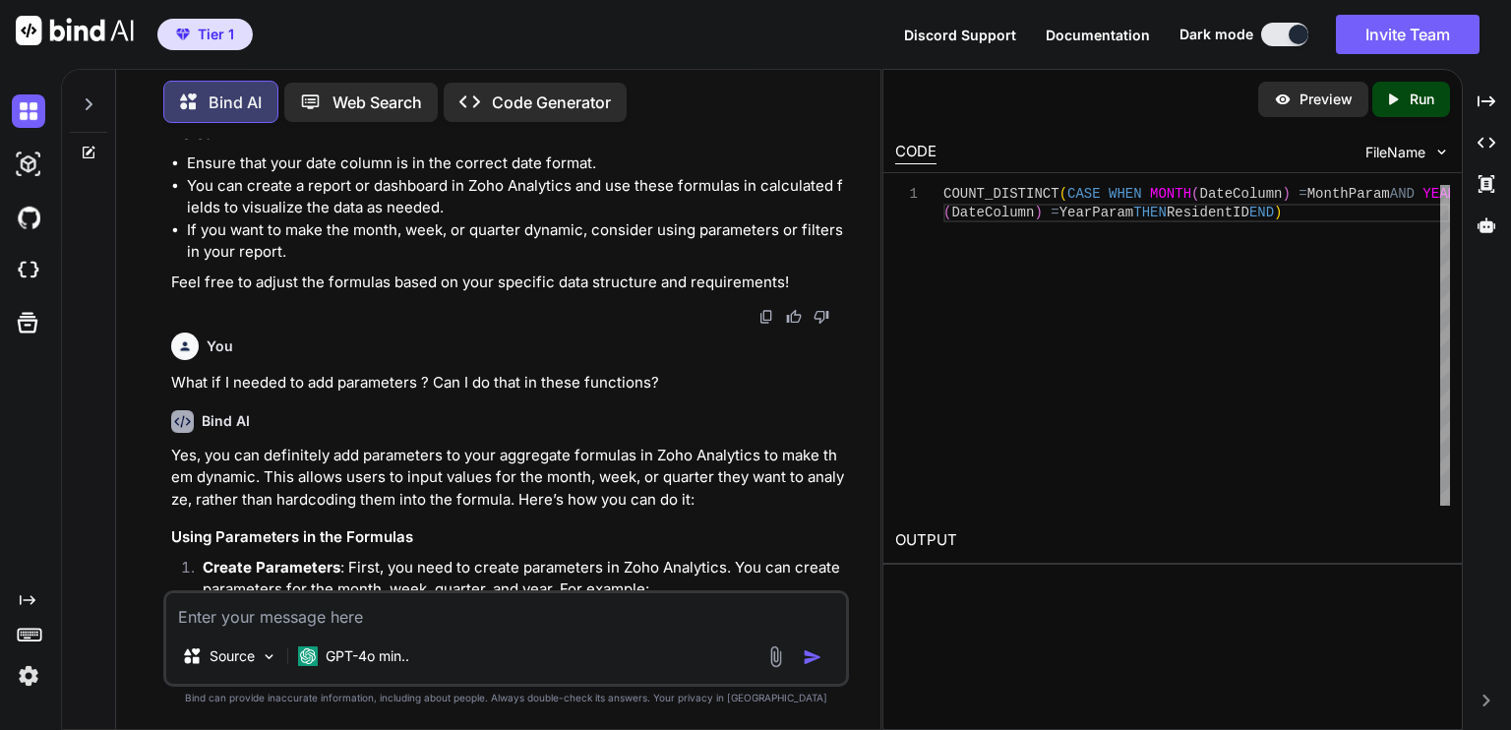
click at [832, 512] on p "Yes, you can definitely add parameters to your aggregate formulas in Zoho Analy…" at bounding box center [508, 478] width 674 height 67
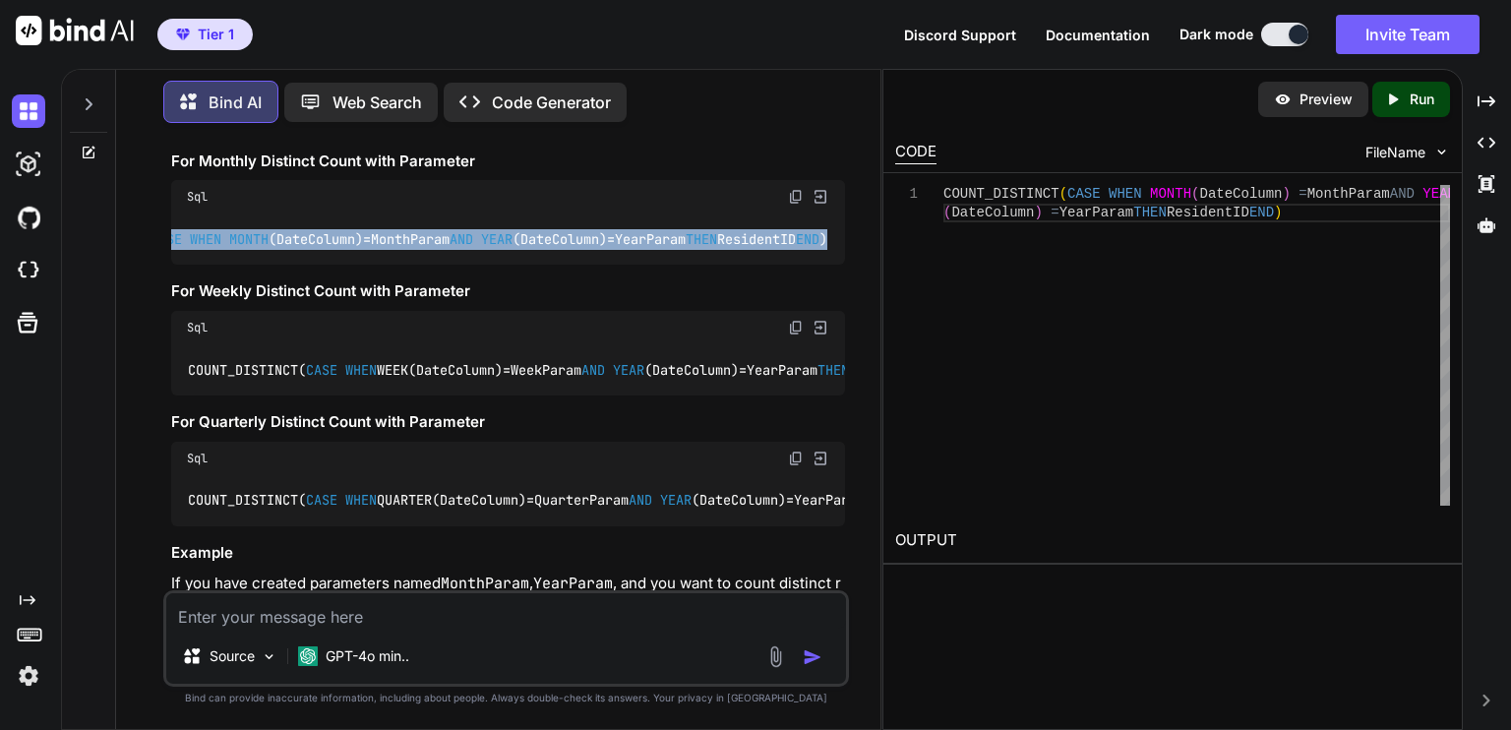
scroll to position [0, 234]
drag, startPoint x: 188, startPoint y: 296, endPoint x: 862, endPoint y: 300, distance: 674.1
click at [862, 300] on div "You I need an aggregate formula for Zoho Analytics to count distinct residents …" at bounding box center [506, 434] width 749 height 590
copy code "COUNT_DISTINCT( CASE WHEN MONTH (DateColumn) = MonthParam AND YEAR (DateColumn)…"
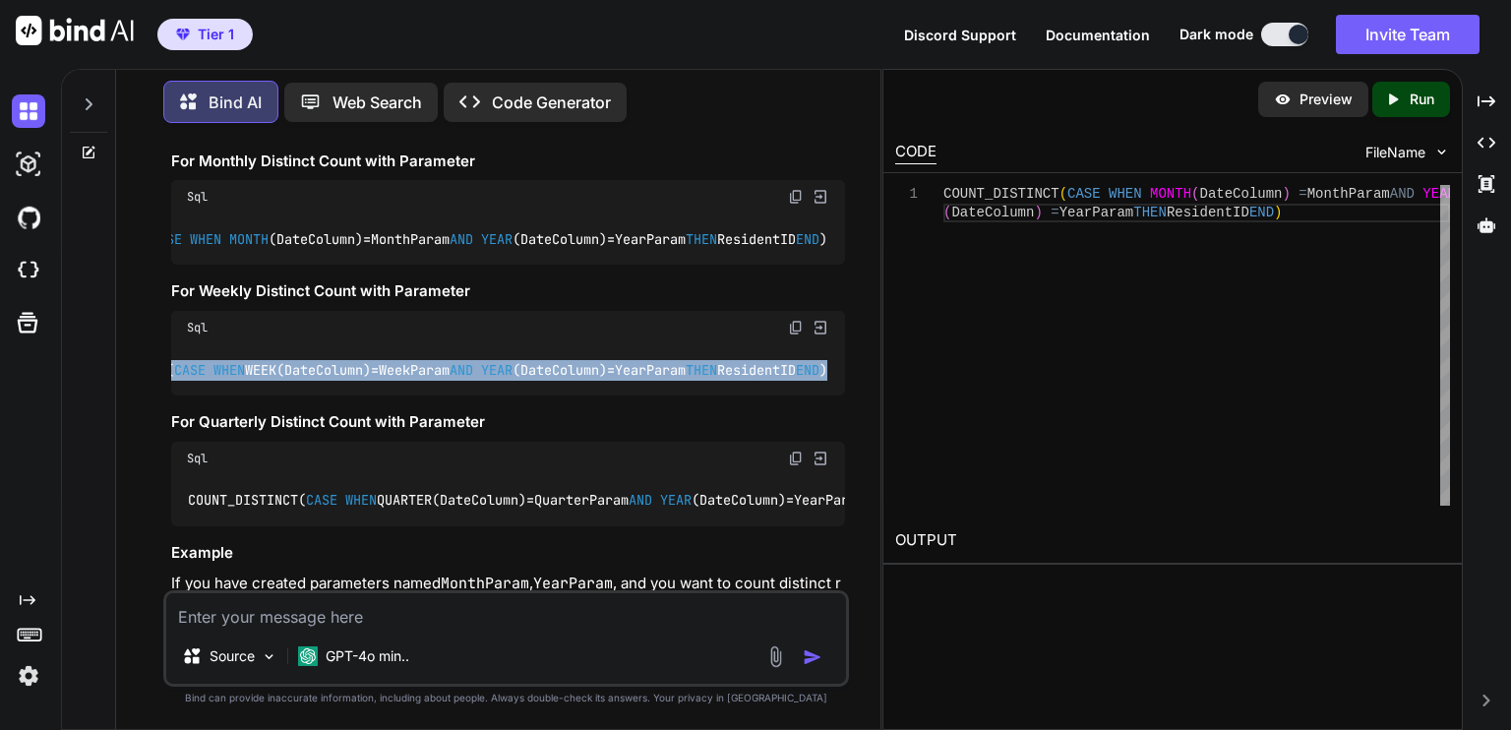
scroll to position [0, 218]
drag, startPoint x: 190, startPoint y: 444, endPoint x: 850, endPoint y: 445, distance: 660.3
click at [850, 445] on div "You I need an aggregate formula for Zoho Analytics to count distinct residents …" at bounding box center [506, 434] width 749 height 590
copy code "COUNT_DISTINCT( CASE WHEN WEEK(DateColumn) = WeekParam AND YEAR (DateColumn) = …"
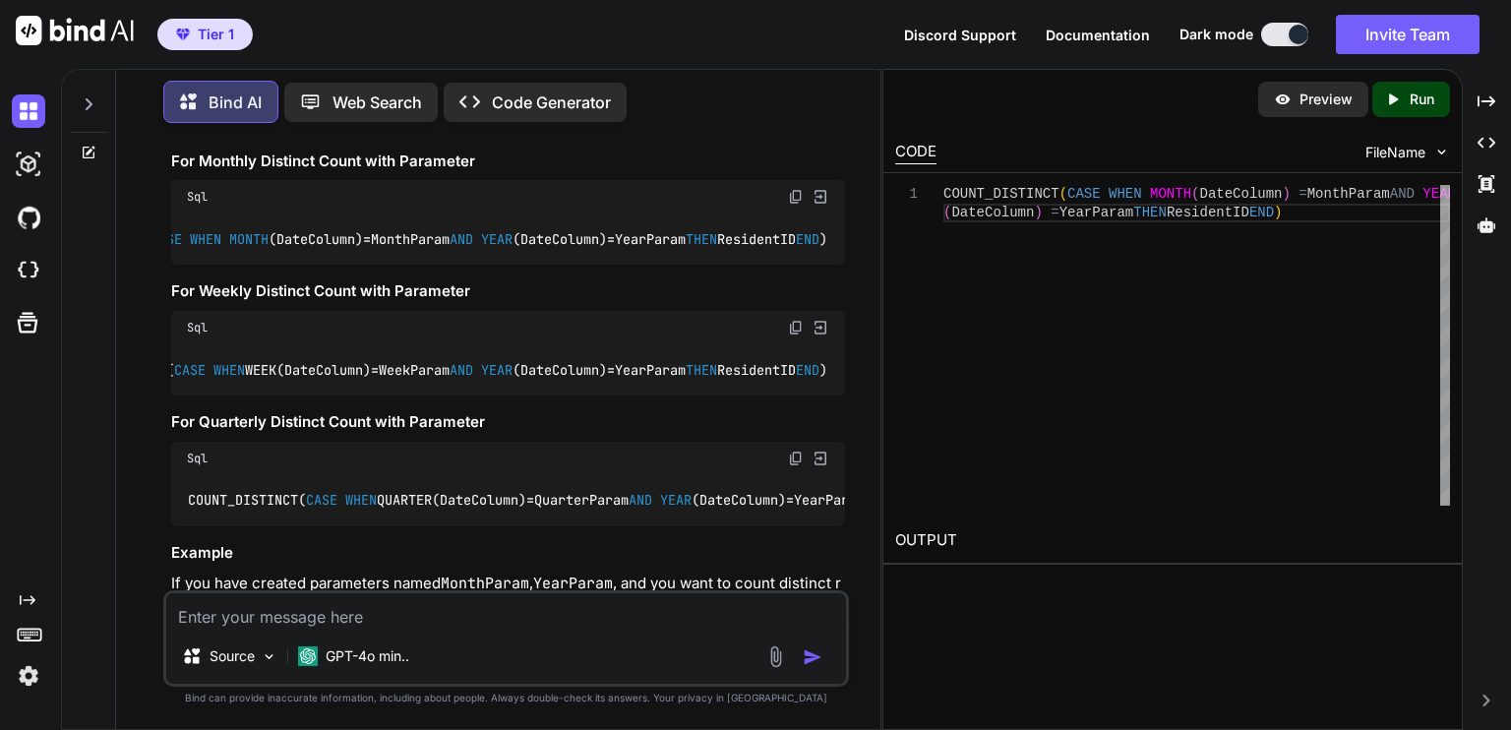
click at [794, 434] on h3 "For Quarterly Distinct Count with Parameter" at bounding box center [508, 422] width 674 height 23
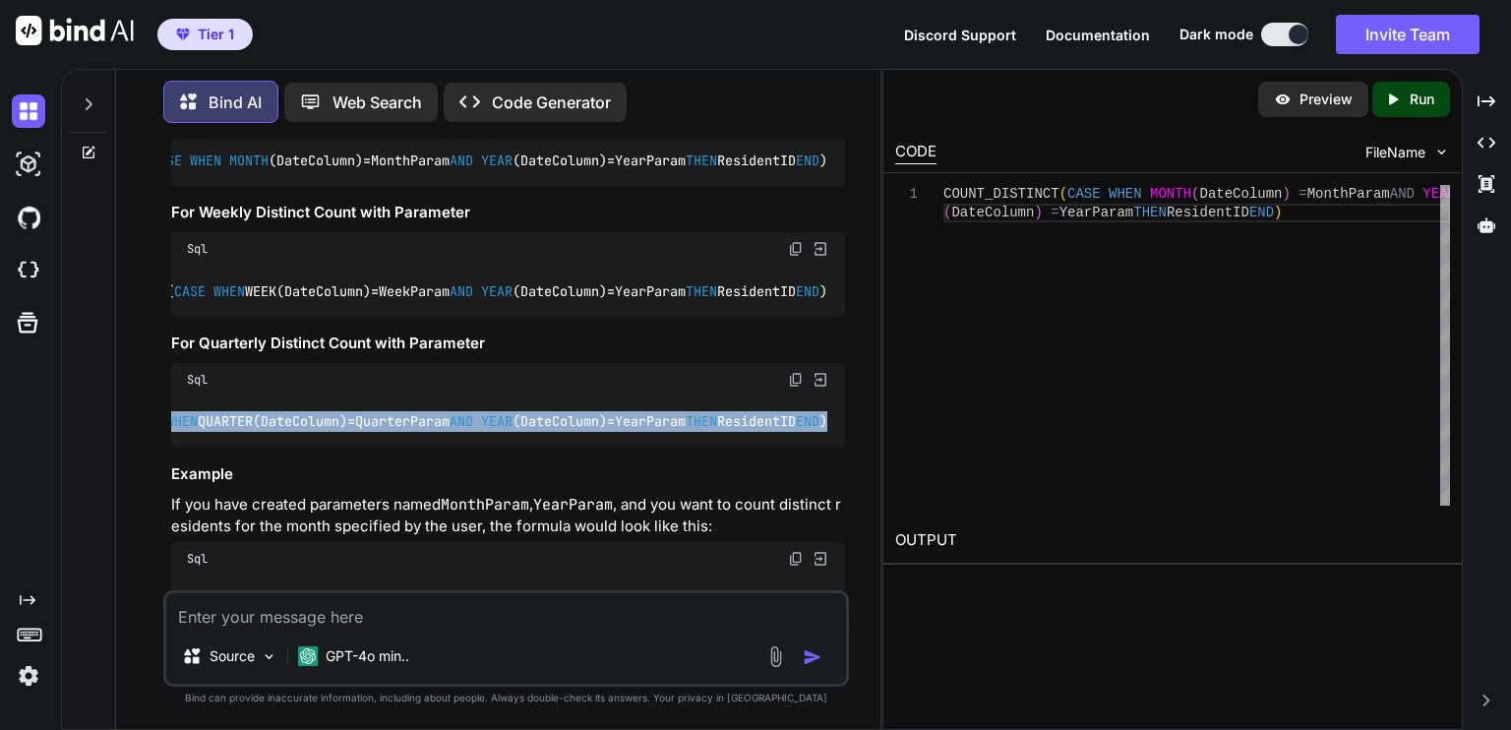
scroll to position [0, 267]
drag, startPoint x: 190, startPoint y: 506, endPoint x: 851, endPoint y: 510, distance: 661.3
click at [851, 510] on div "You I need an aggregate formula for Zoho Analytics to count distinct residents …" at bounding box center [506, 434] width 749 height 590
copy code "COUNT_DISTINCT( CASE WHEN QUARTER(DateColumn) = QuarterParam AND YEAR (DateColu…"
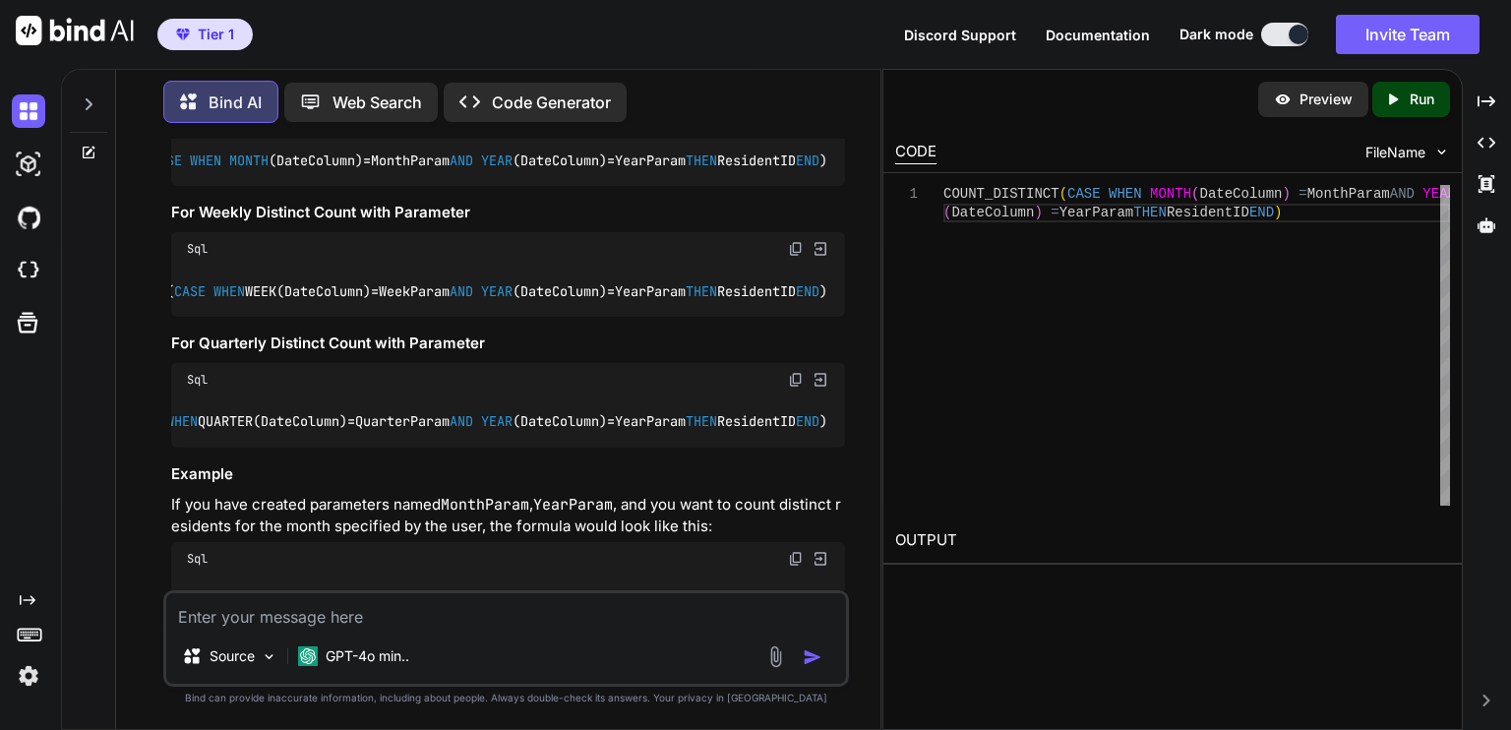
click at [398, 621] on textarea at bounding box center [506, 610] width 680 height 35
type textarea "So how do you create the parameters in Zoho?"
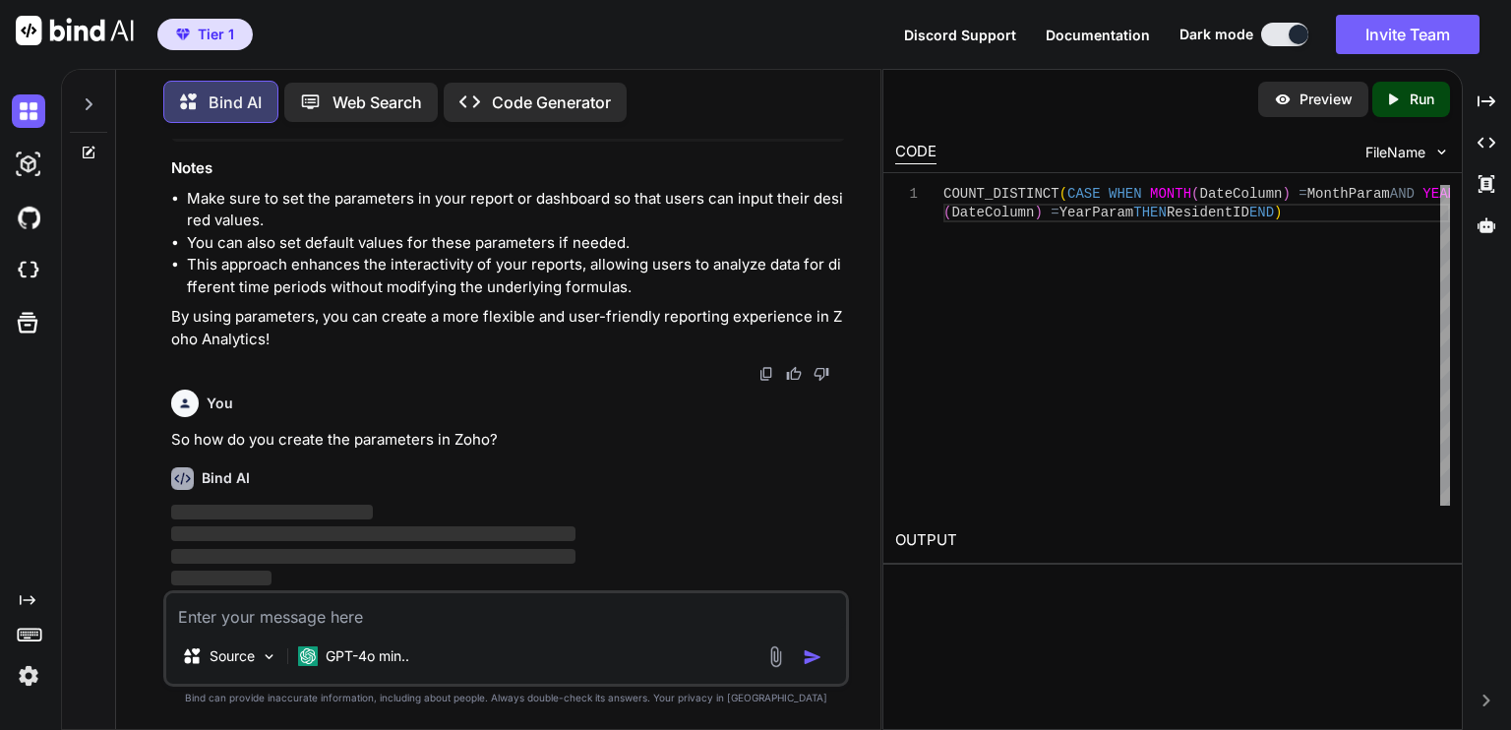
scroll to position [2326, 0]
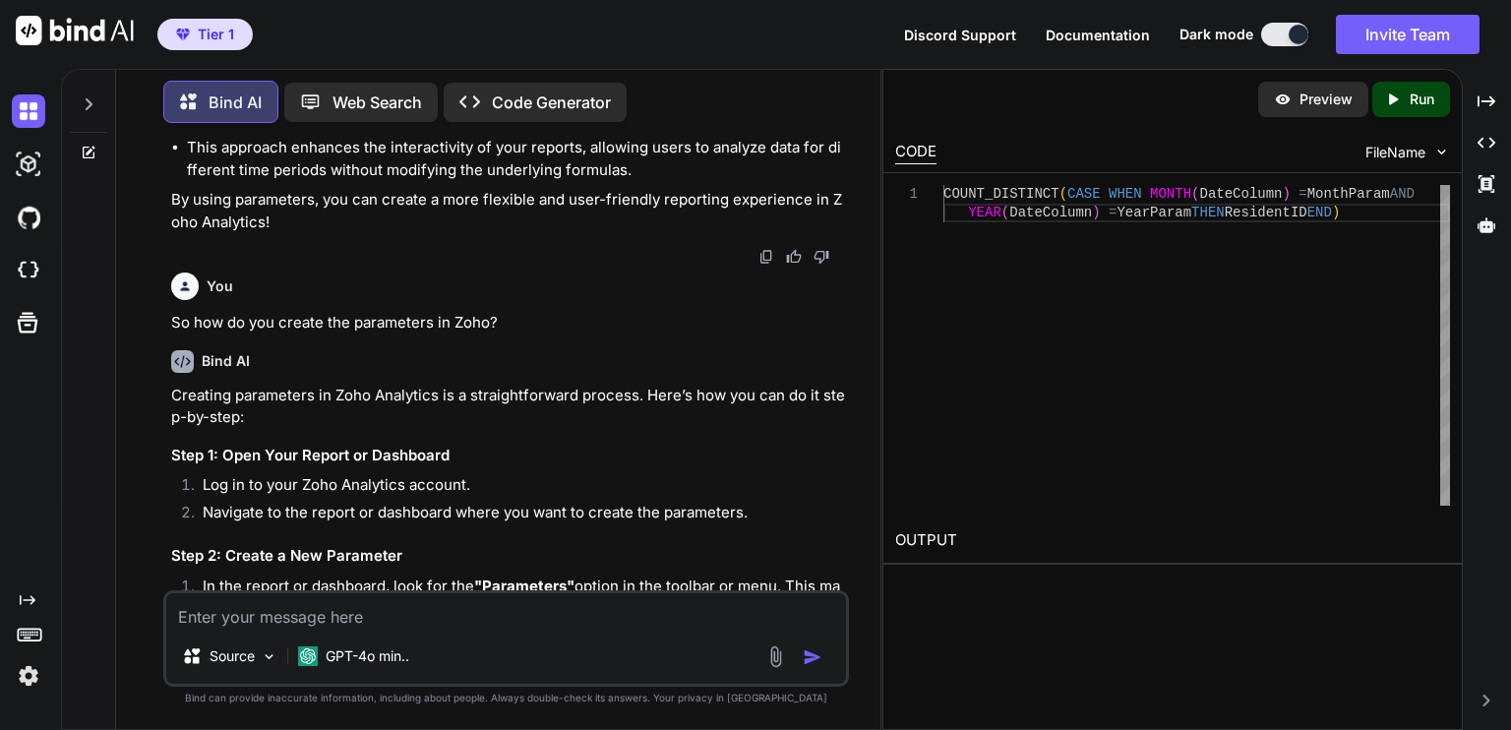
click at [83, 101] on icon at bounding box center [89, 104] width 16 height 16
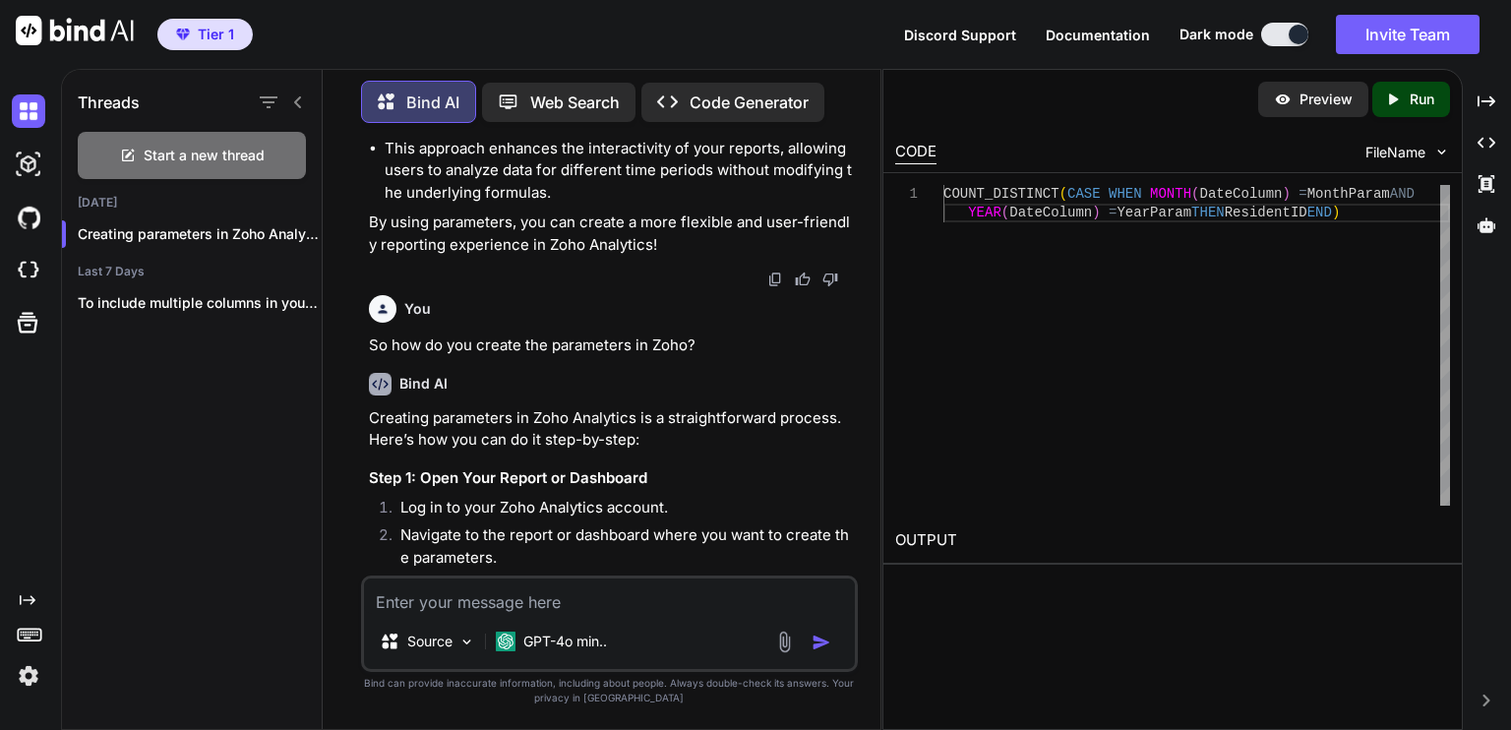
click at [299, 96] on icon at bounding box center [297, 102] width 7 height 12
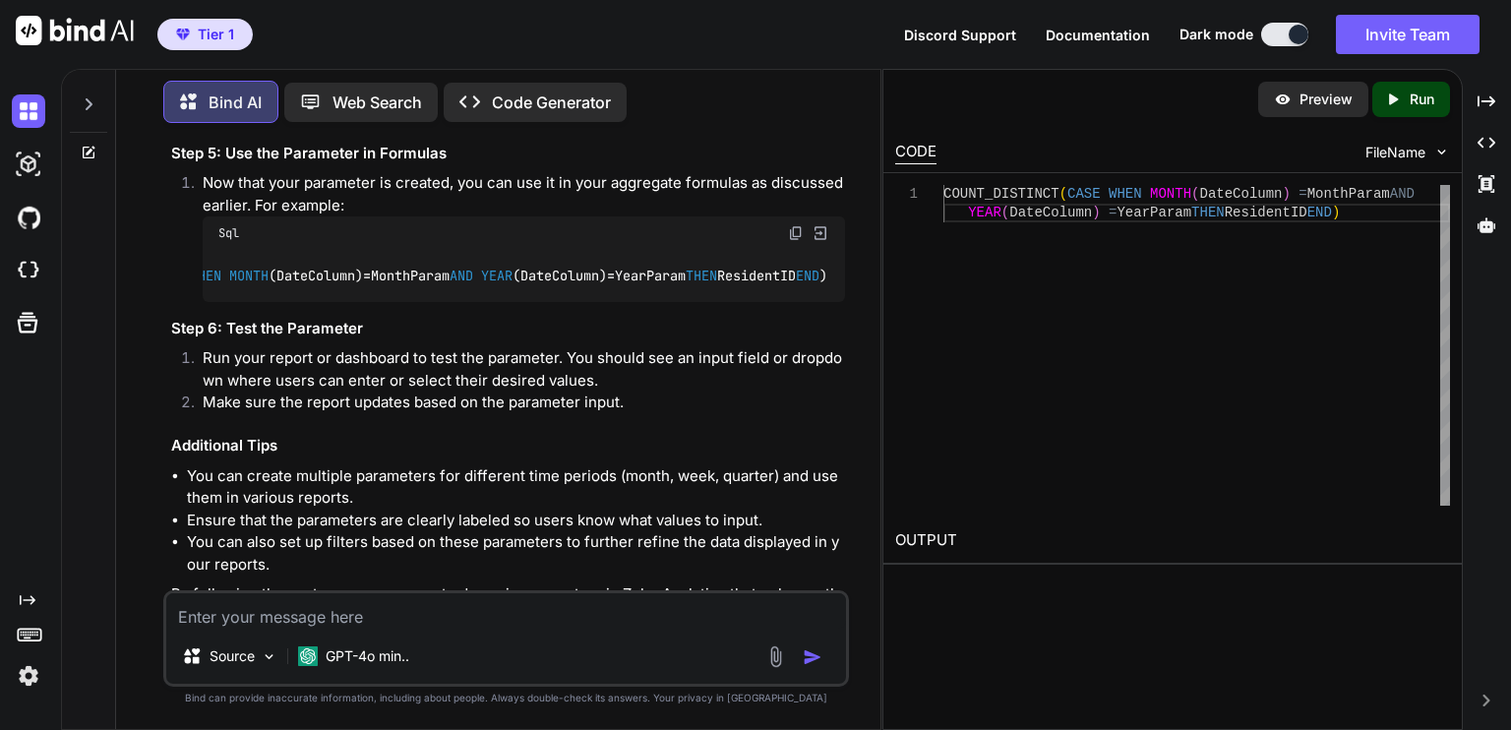
scroll to position [0, 0]
